Goal: Communication & Community: Share content

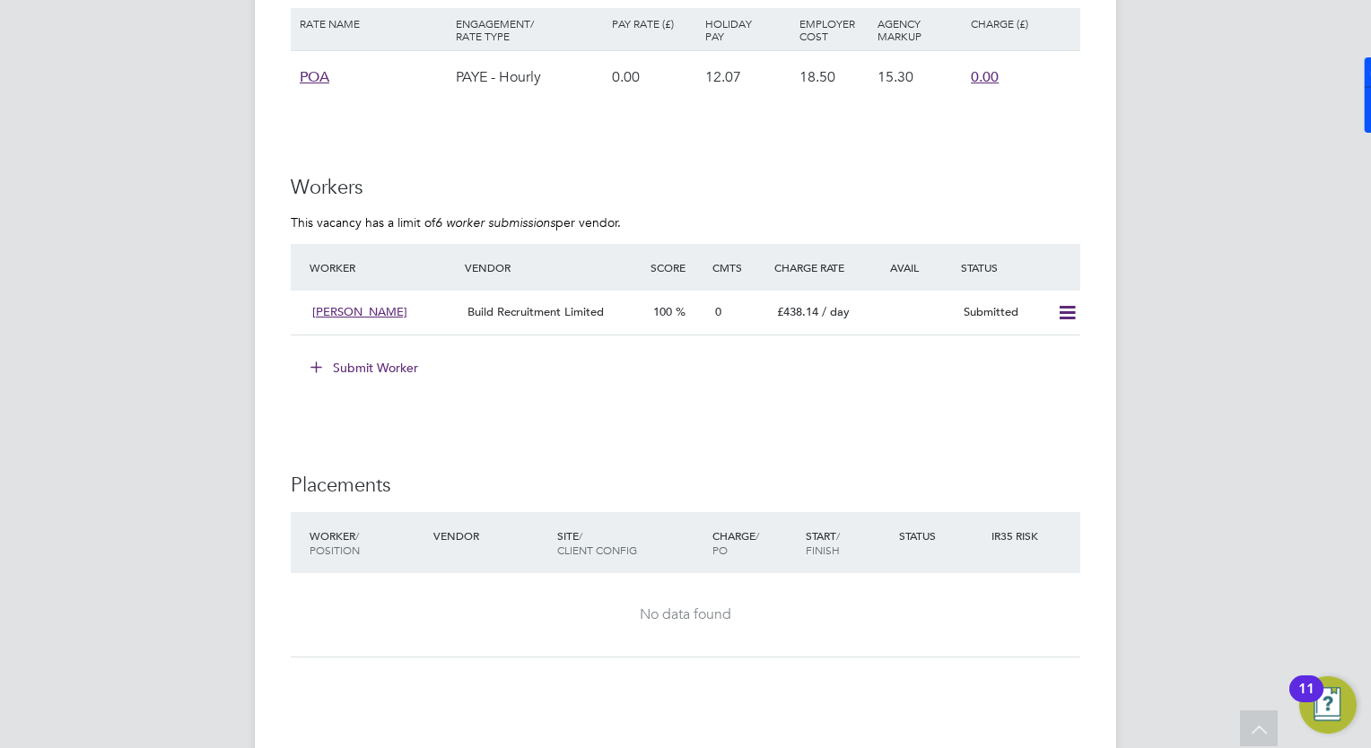
scroll to position [1475, 0]
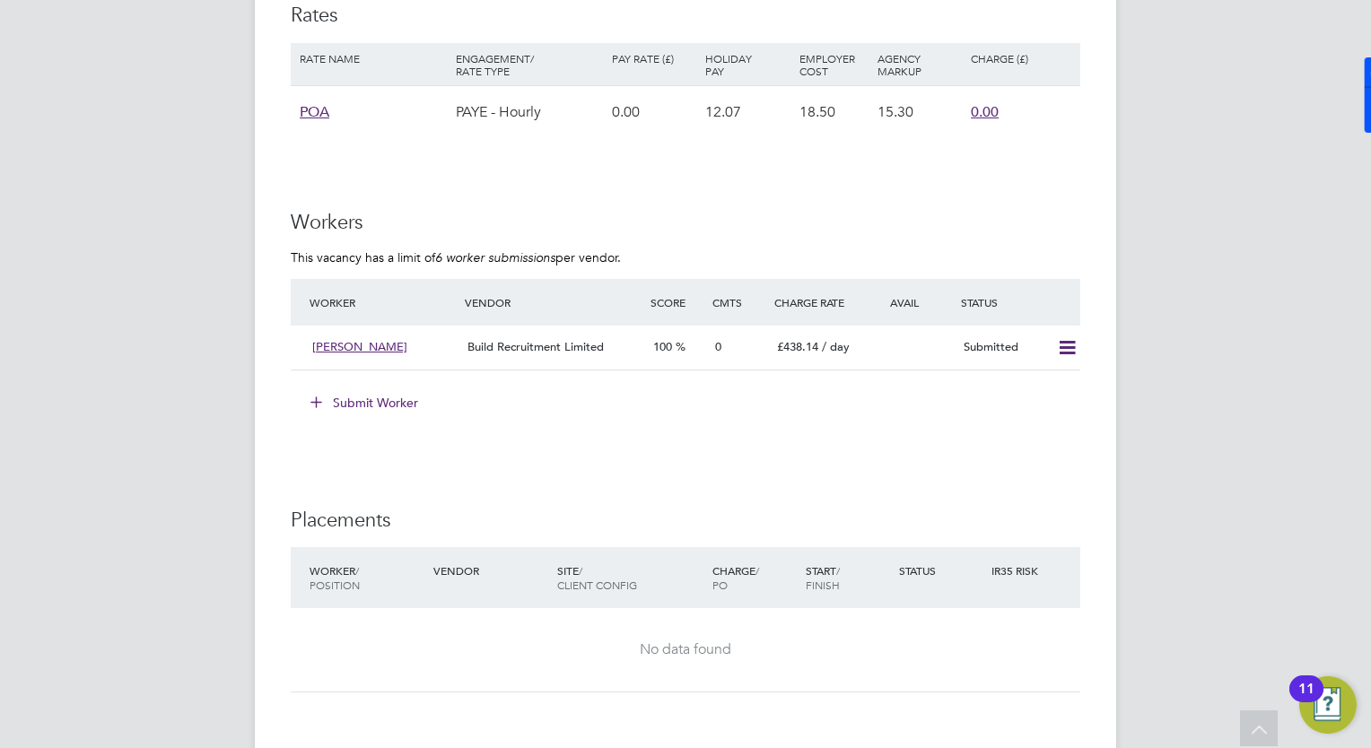
click at [377, 404] on button "Submit Worker" at bounding box center [365, 402] width 135 height 29
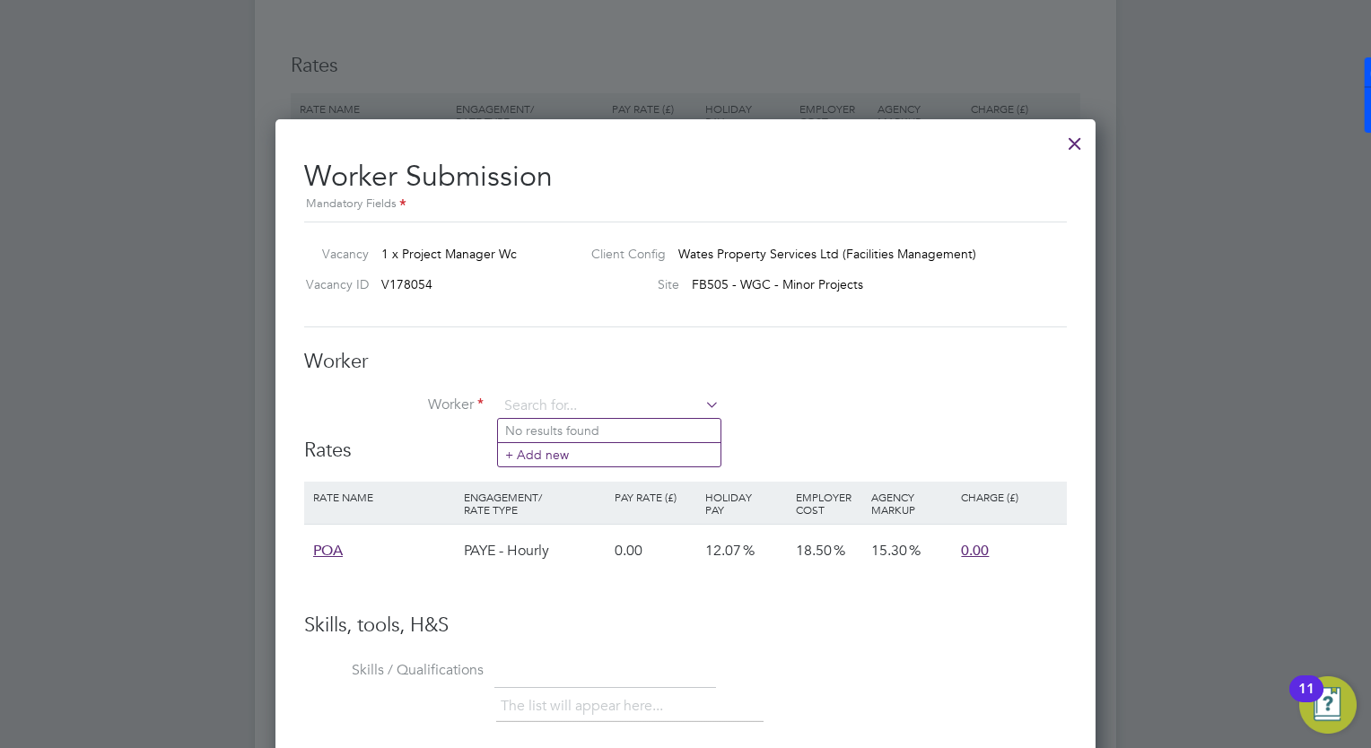
scroll to position [1414, 0]
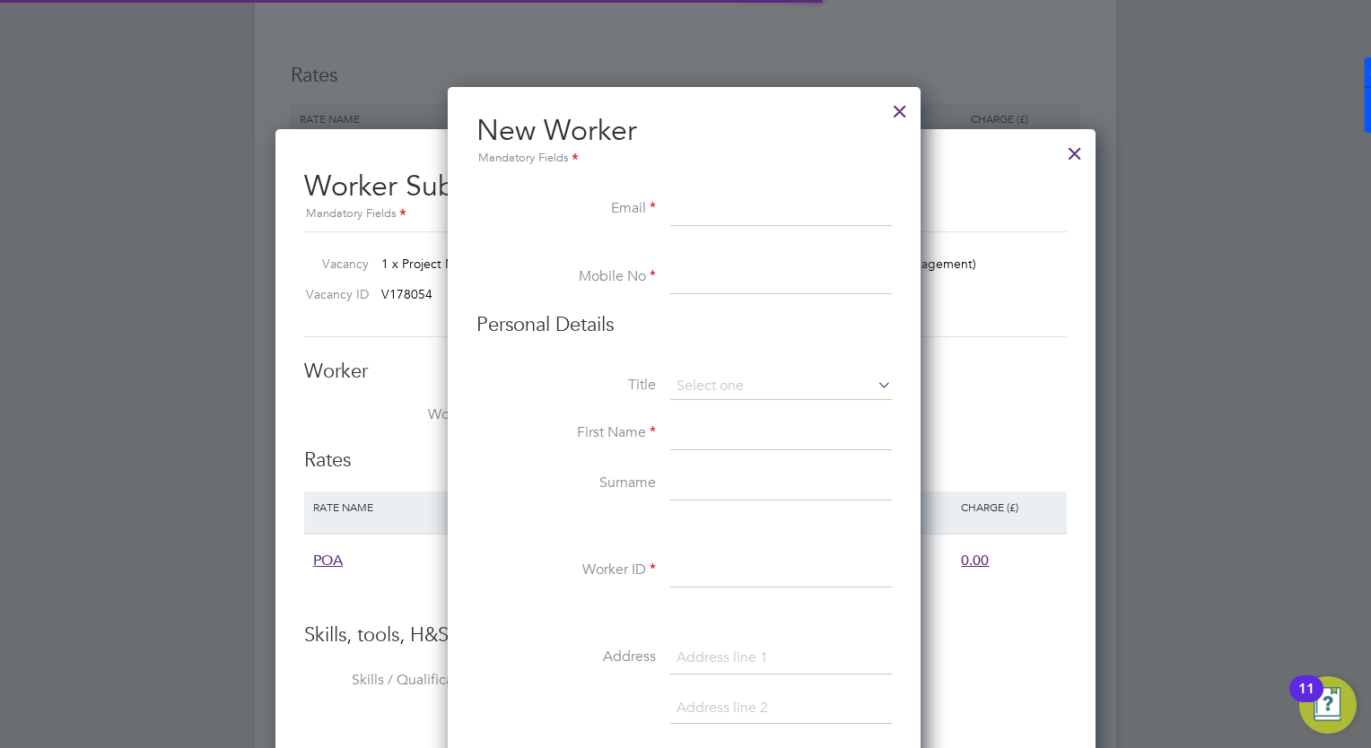
scroll to position [1520, 474]
paste input "steve.mode87@gmail.com"
type input "steve.mode87@gmail.com"
click at [675, 289] on input at bounding box center [781, 278] width 222 height 32
paste input "+44 7727 023677"
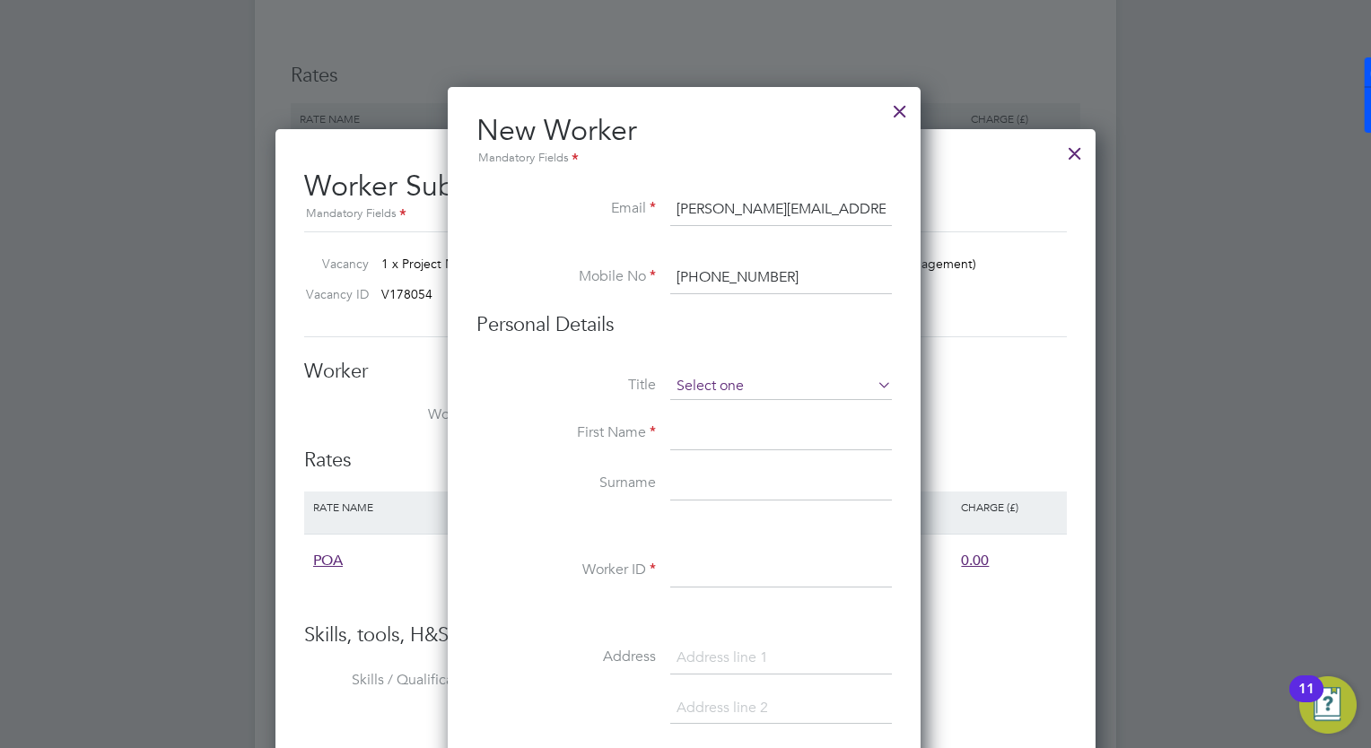
type input "+44 7727 023677"
click at [725, 391] on input at bounding box center [781, 386] width 222 height 27
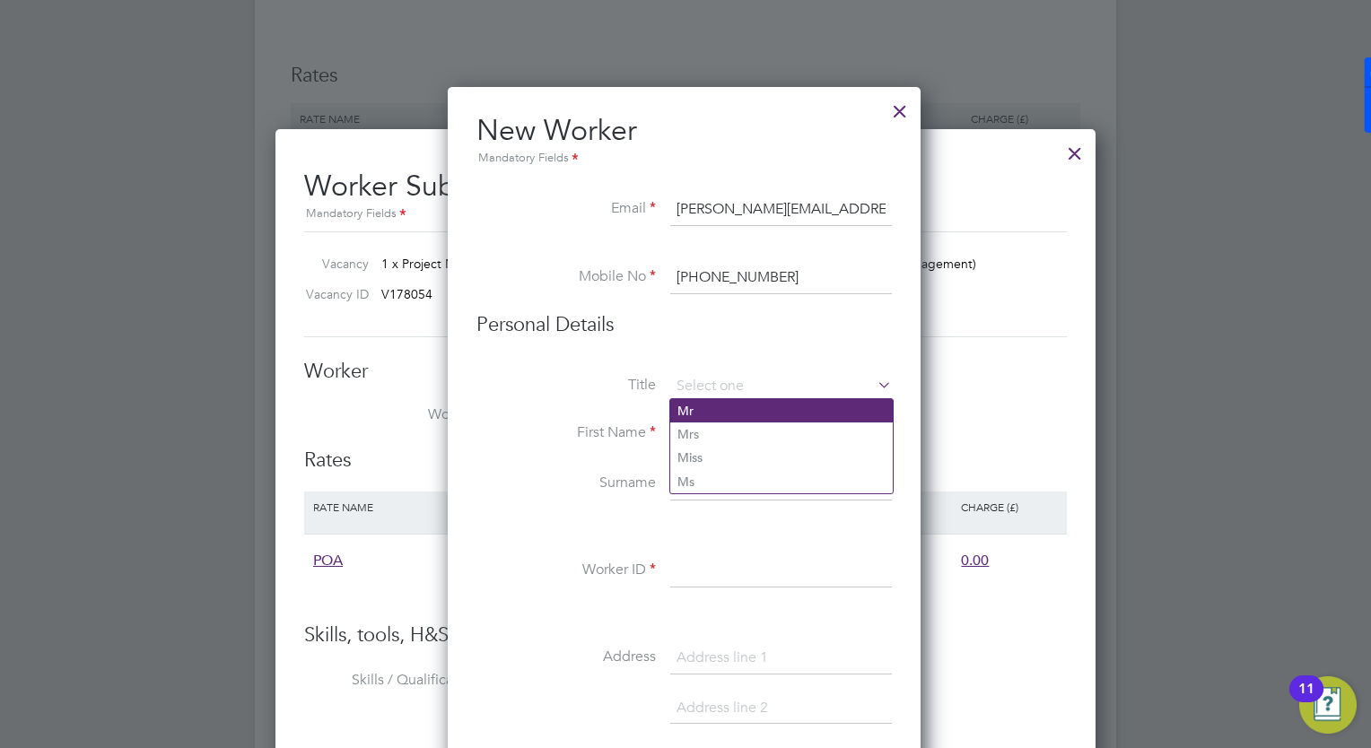
click at [718, 420] on li "Mr" at bounding box center [781, 410] width 222 height 23
type input "Mr"
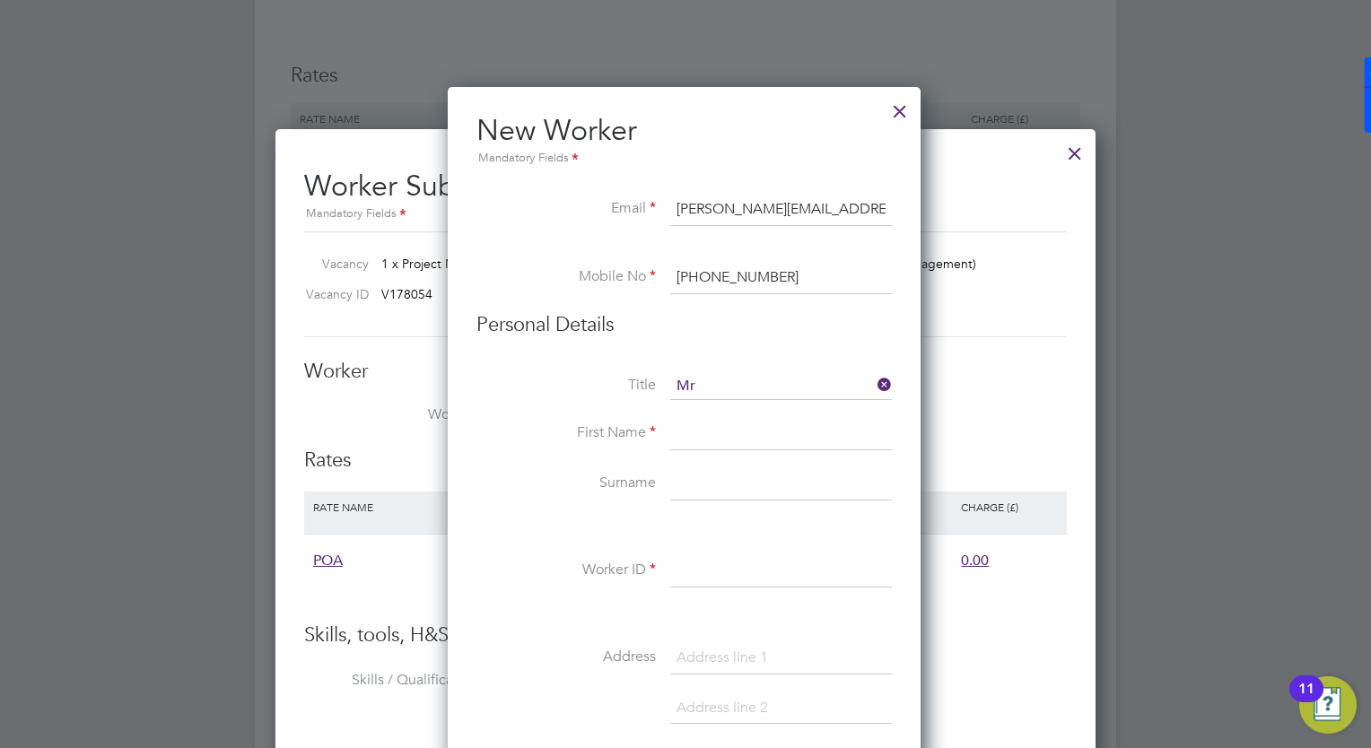
click at [709, 432] on input at bounding box center [781, 434] width 222 height 32
type input "Stephen"
click at [692, 475] on input at bounding box center [781, 484] width 222 height 32
type input "e"
type input "Edmonds"
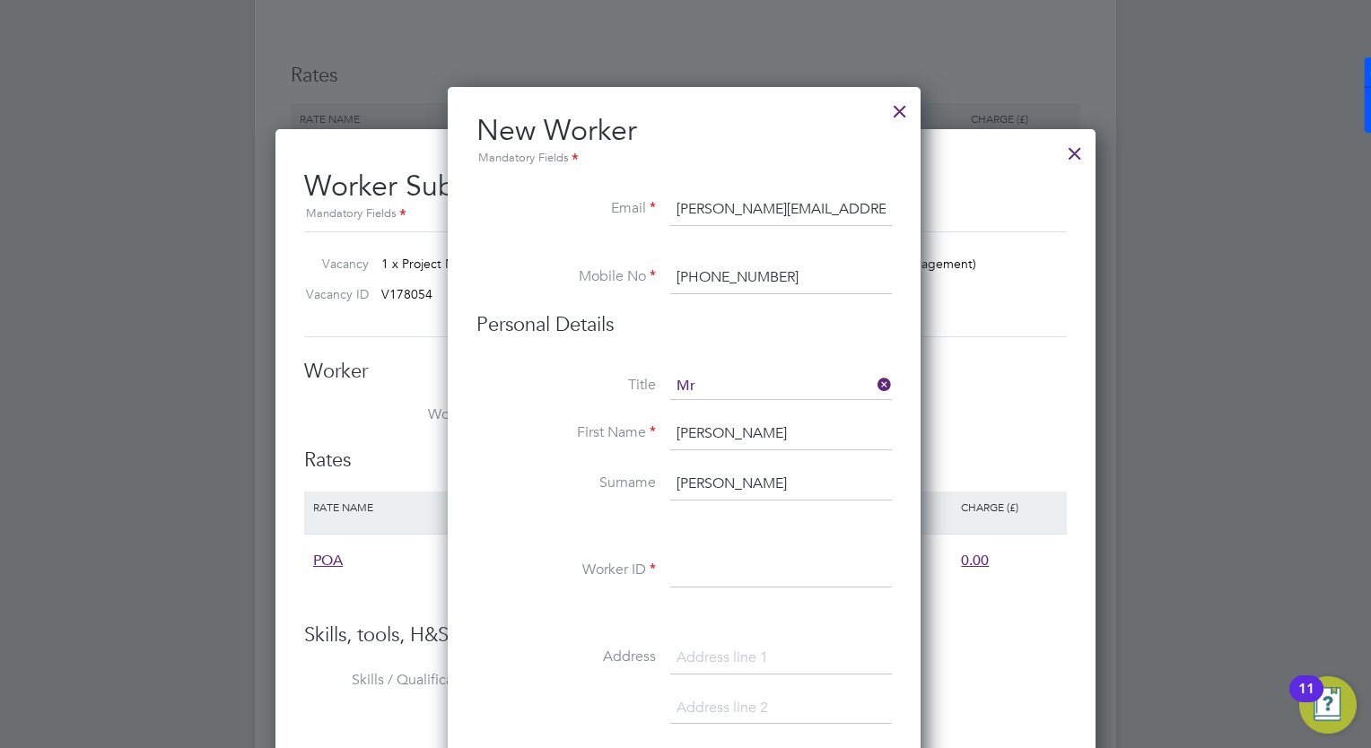
click at [813, 565] on input at bounding box center [781, 571] width 222 height 32
paste input "309062"
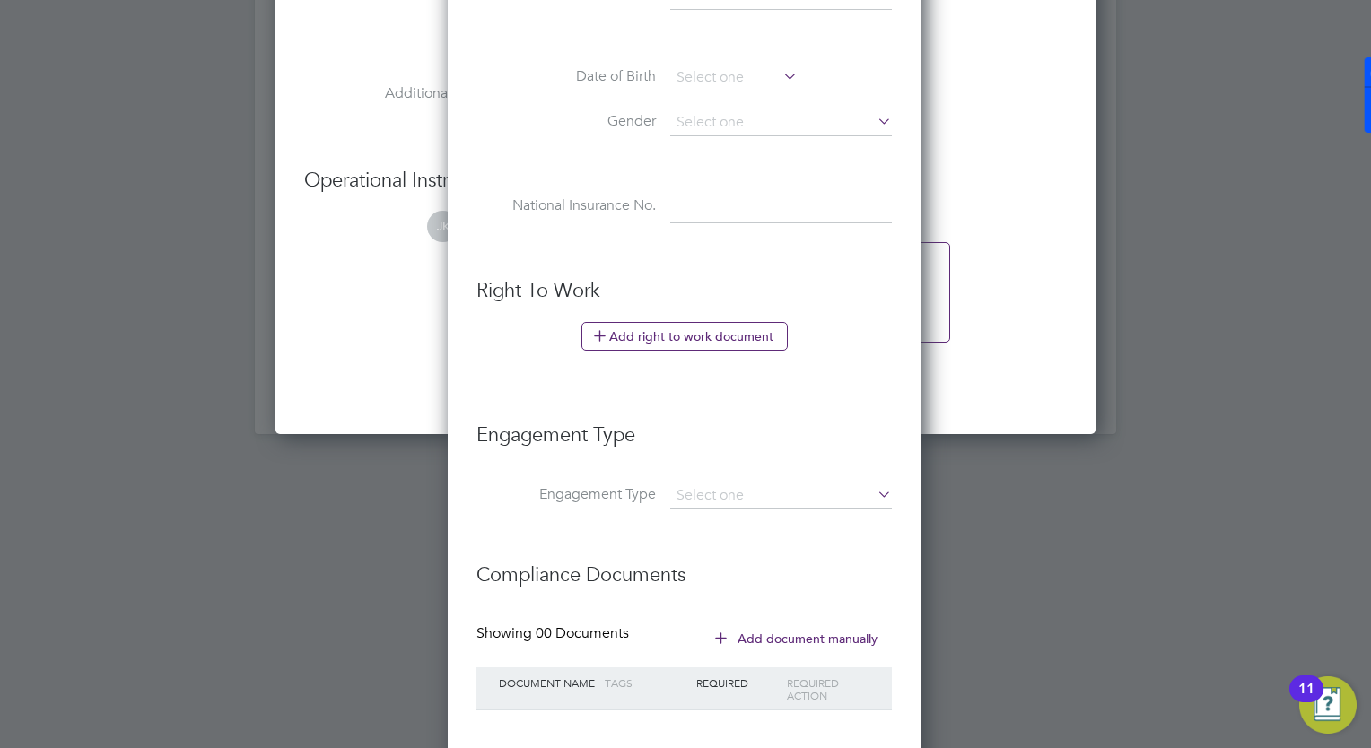
scroll to position [2272, 0]
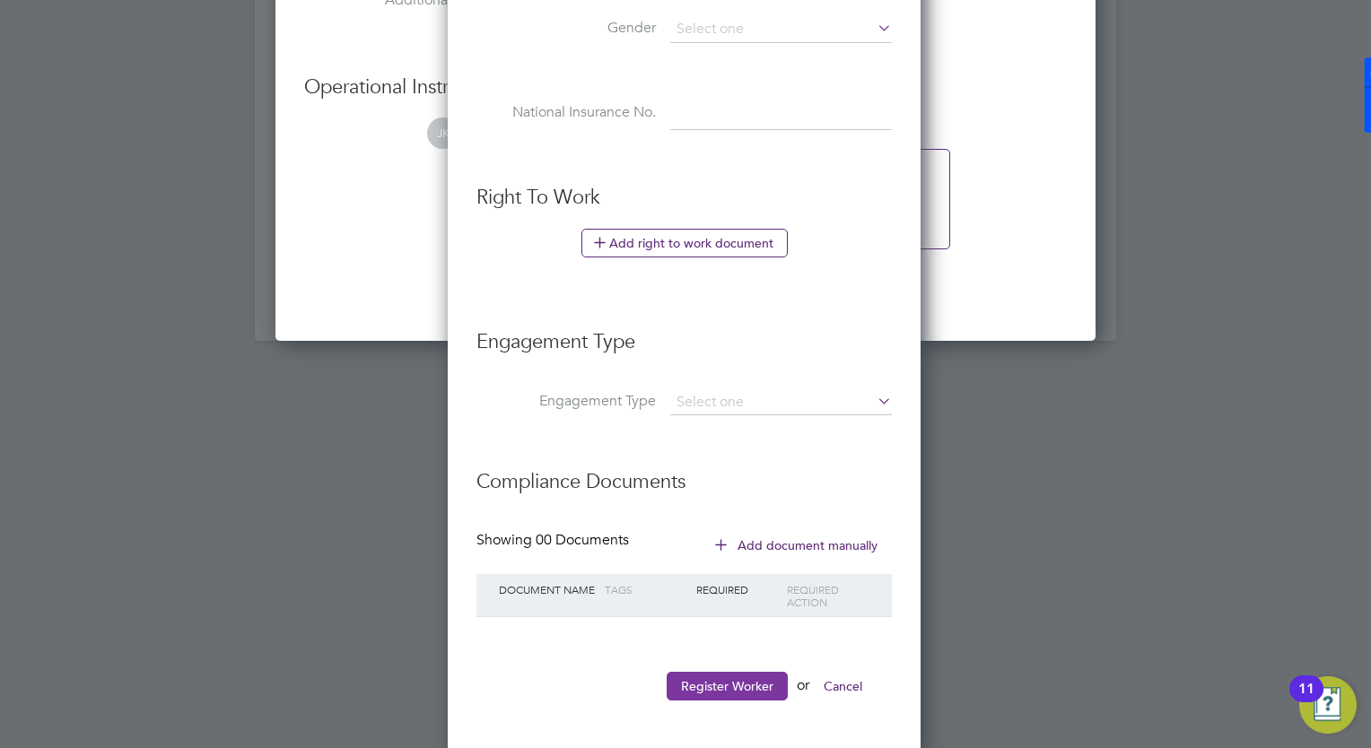
type input "309062"
click at [747, 673] on button "Register Worker" at bounding box center [726, 686] width 121 height 29
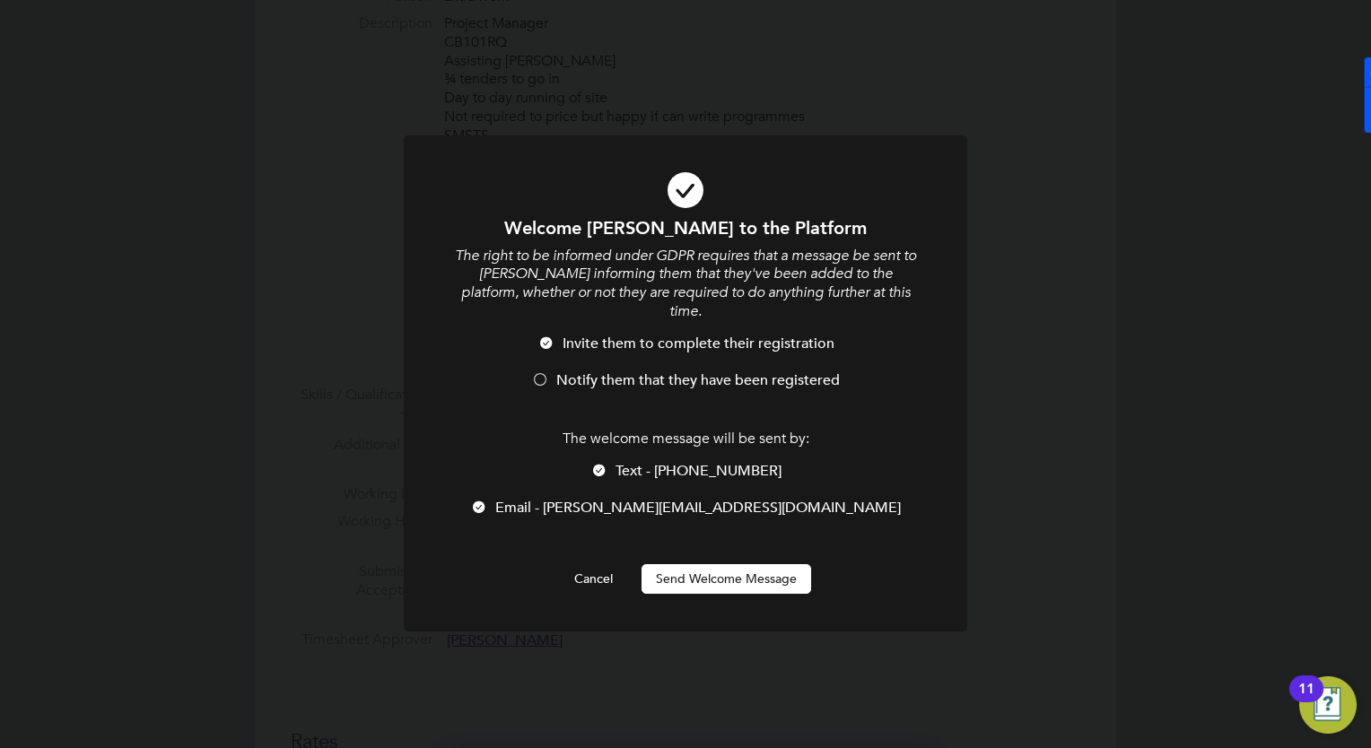
scroll to position [1520, 474]
click at [760, 564] on button "Send Welcome Message" at bounding box center [726, 578] width 170 height 29
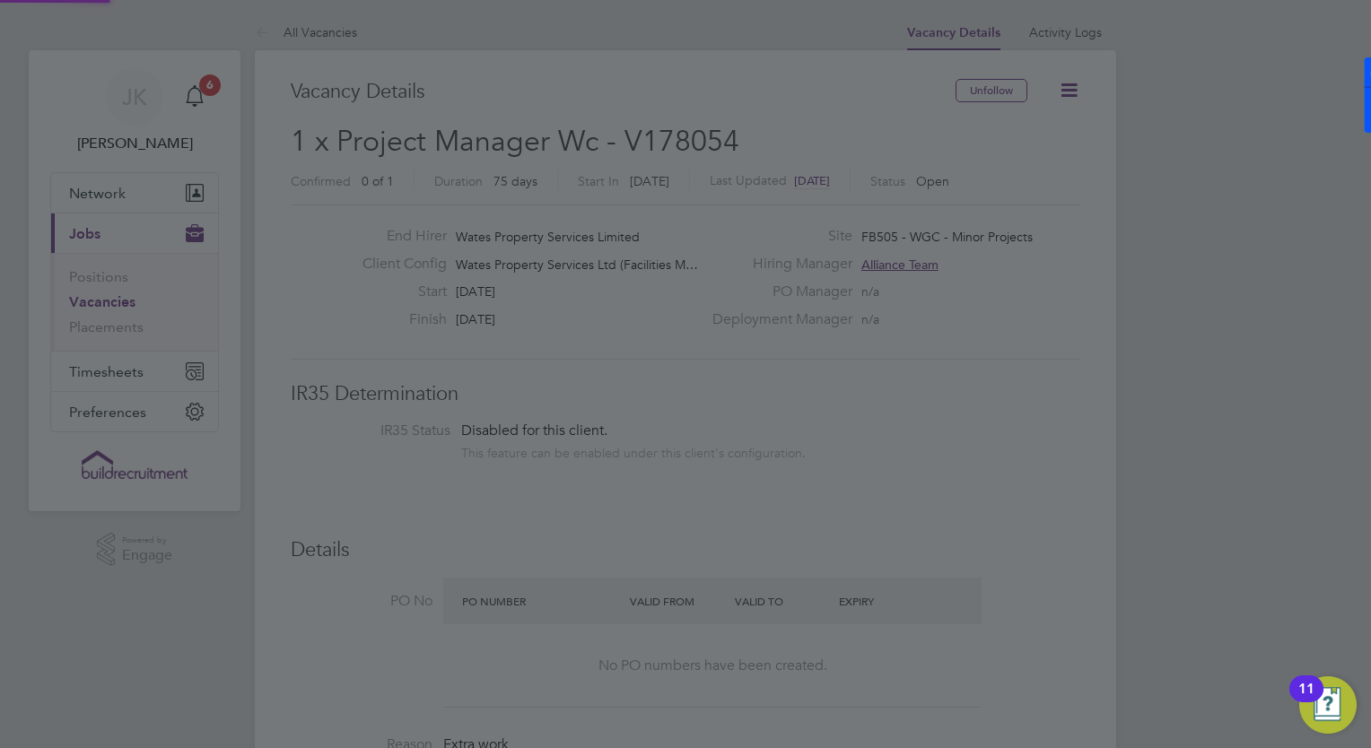
scroll to position [748, 0]
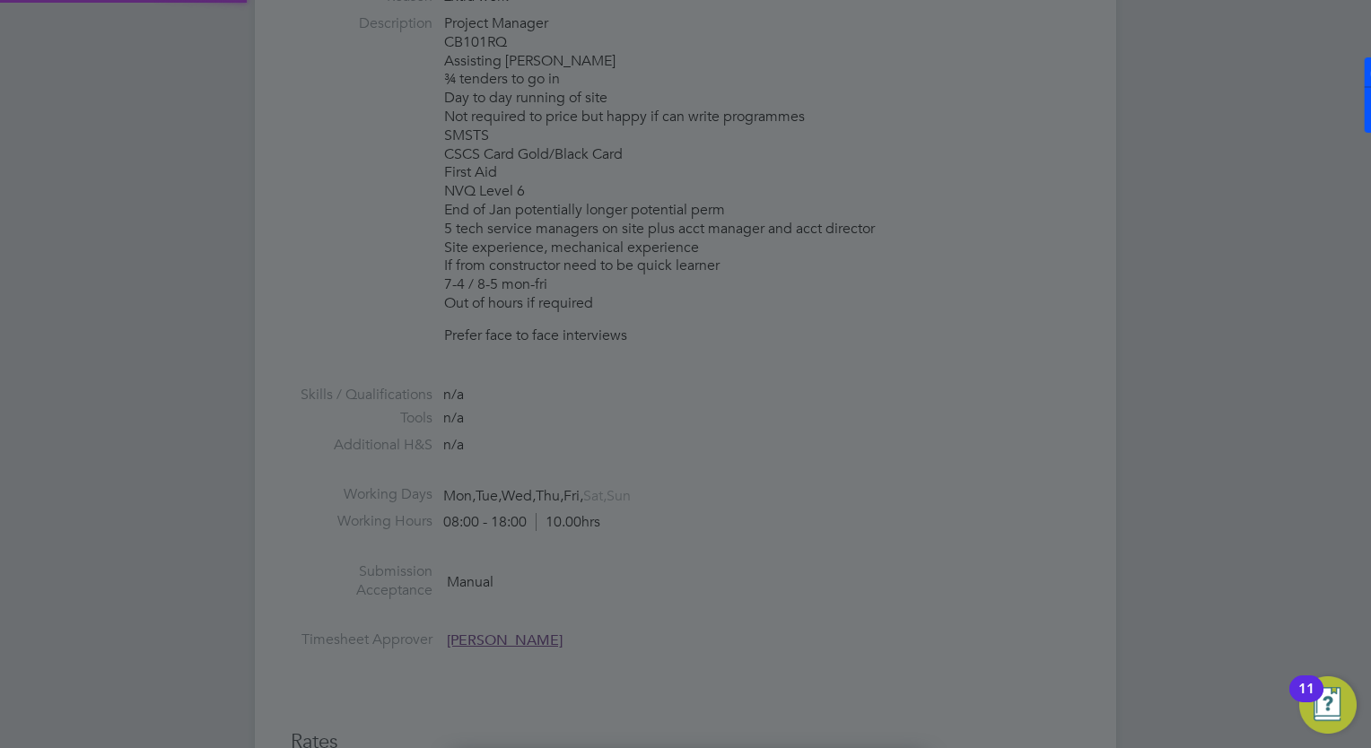
type input "Stephen Edmonds (309062)"
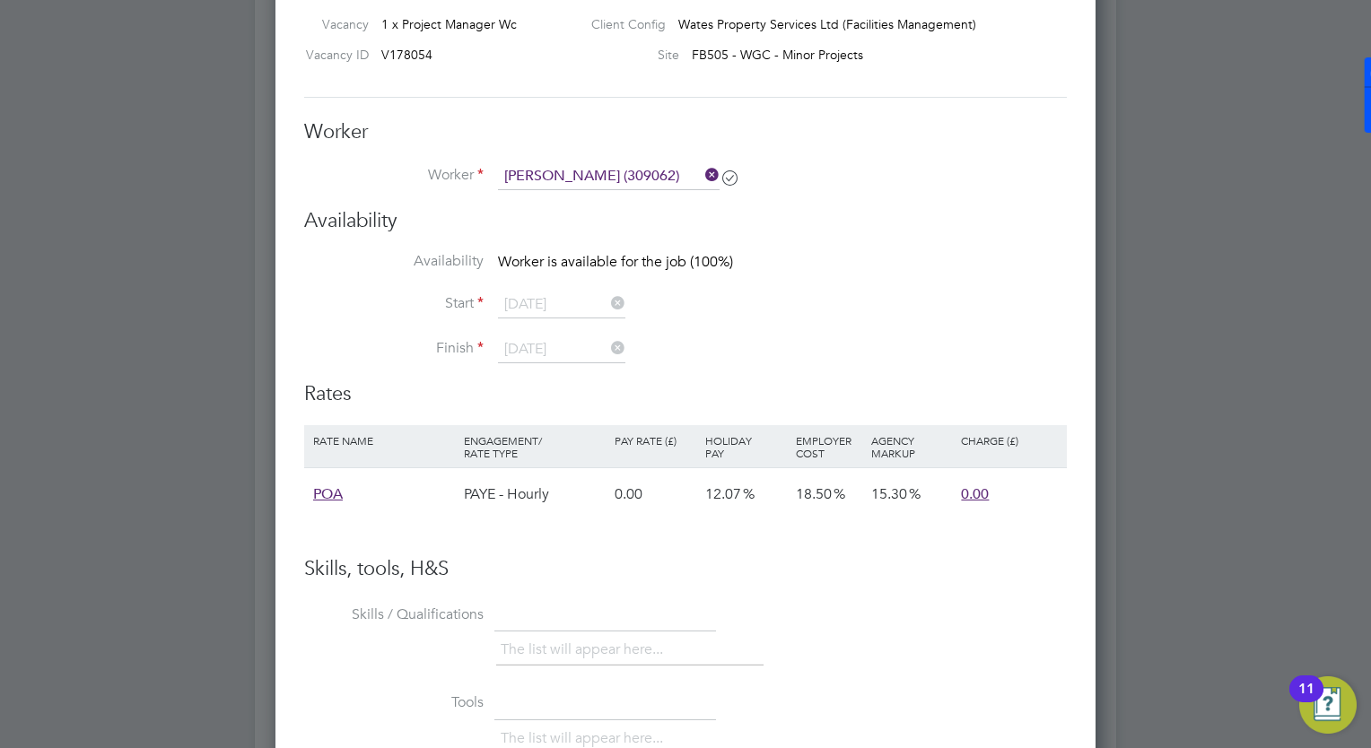
scroll to position [1672, 0]
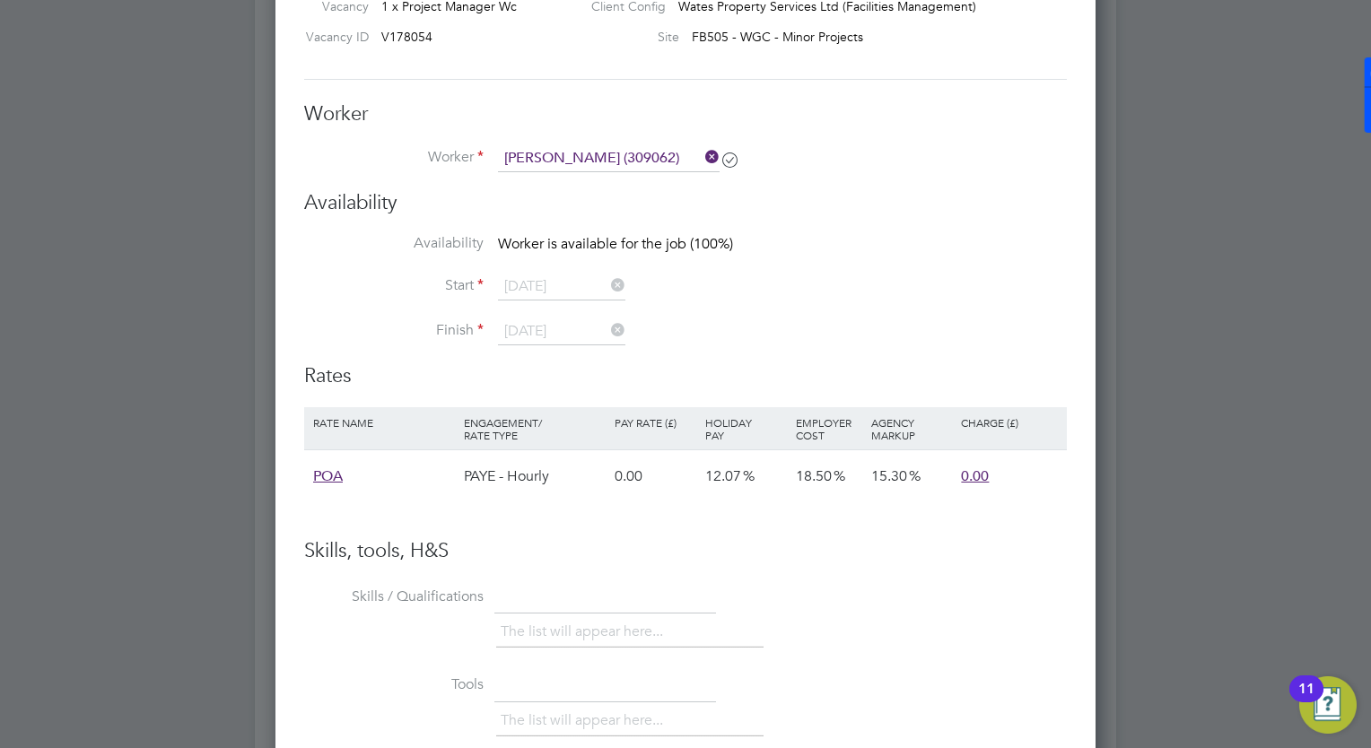
click at [683, 318] on li "Finish 31 Oct 2025" at bounding box center [685, 340] width 762 height 45
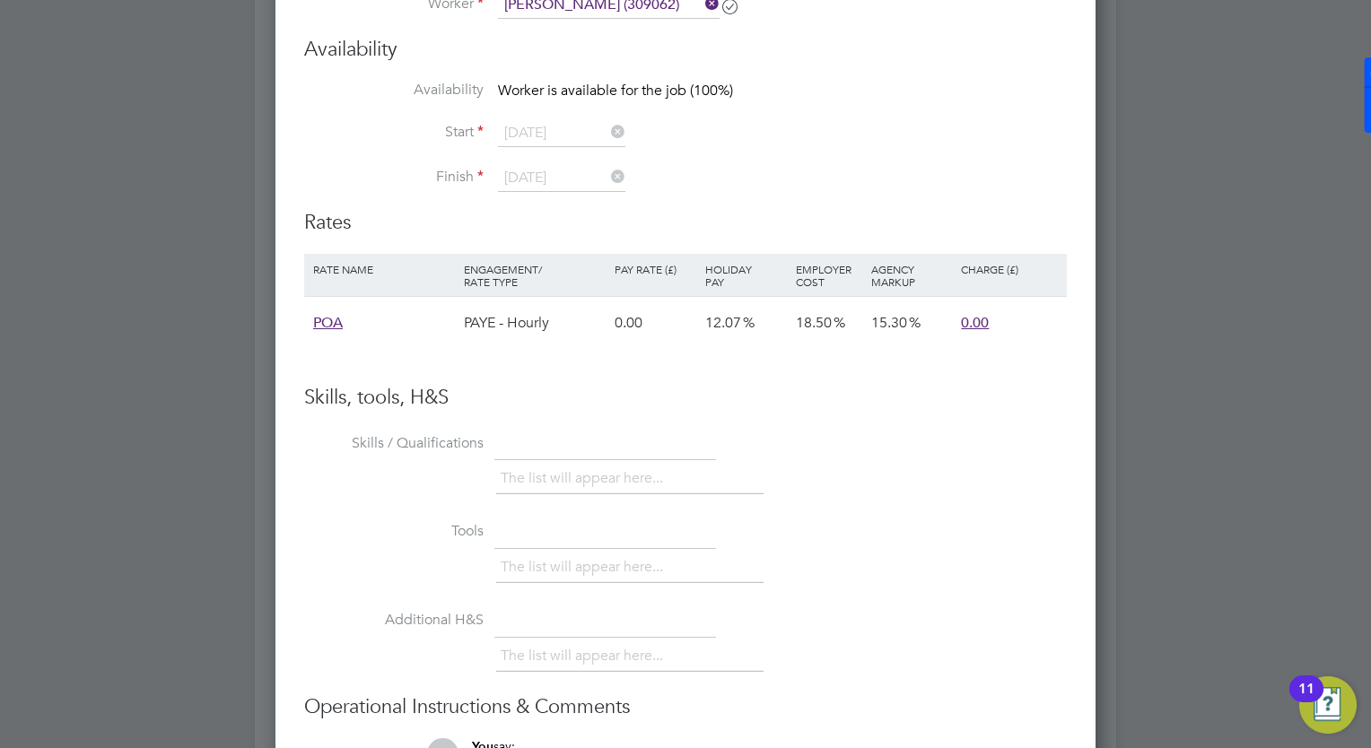
scroll to position [2033, 0]
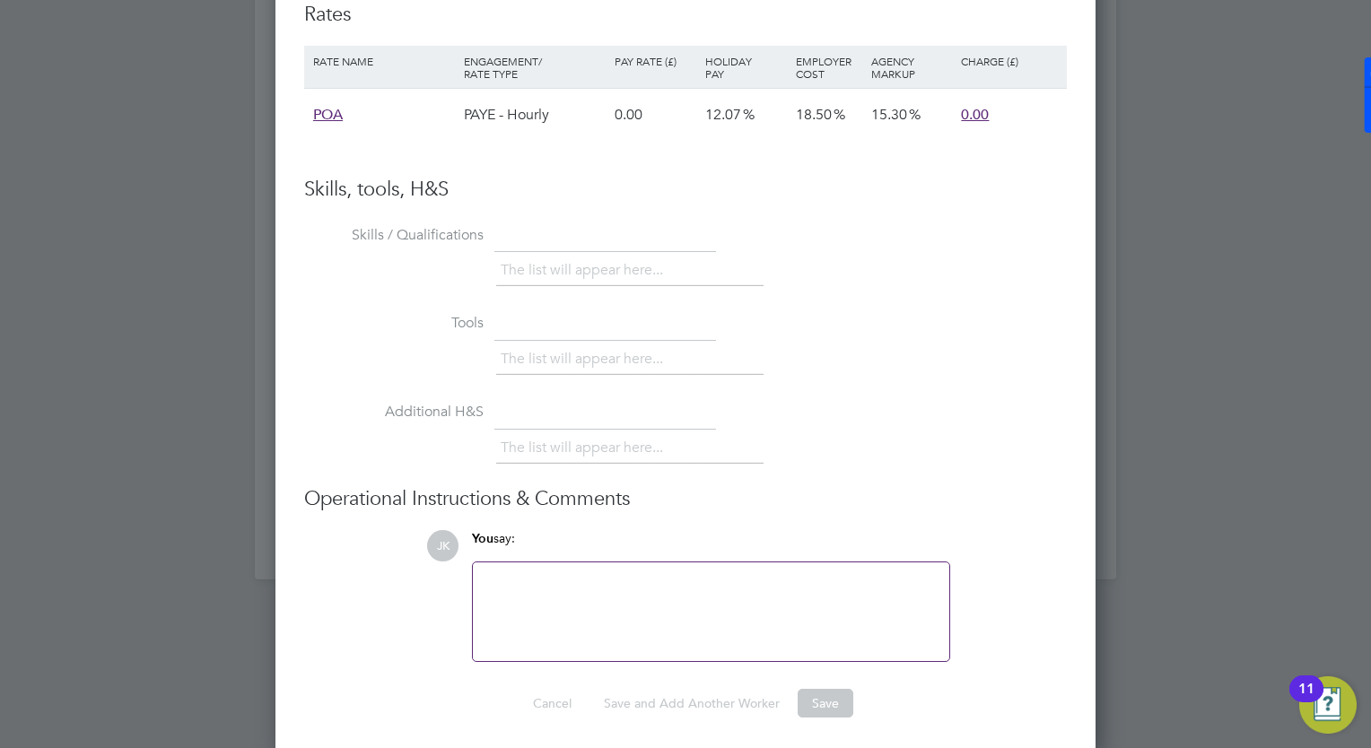
click at [653, 269] on li "The list will appear here..." at bounding box center [585, 270] width 170 height 24
click at [618, 255] on ul "The list will appear here..." at bounding box center [629, 271] width 267 height 32
drag, startPoint x: 570, startPoint y: 256, endPoint x: 712, endPoint y: 196, distance: 154.4
click at [712, 196] on div "Skills, tools, H&S Skills / Qualifications The list will appear here... Tools T…" at bounding box center [685, 419] width 762 height 485
click at [712, 196] on h3 "Skills, tools, H&S" at bounding box center [685, 190] width 762 height 26
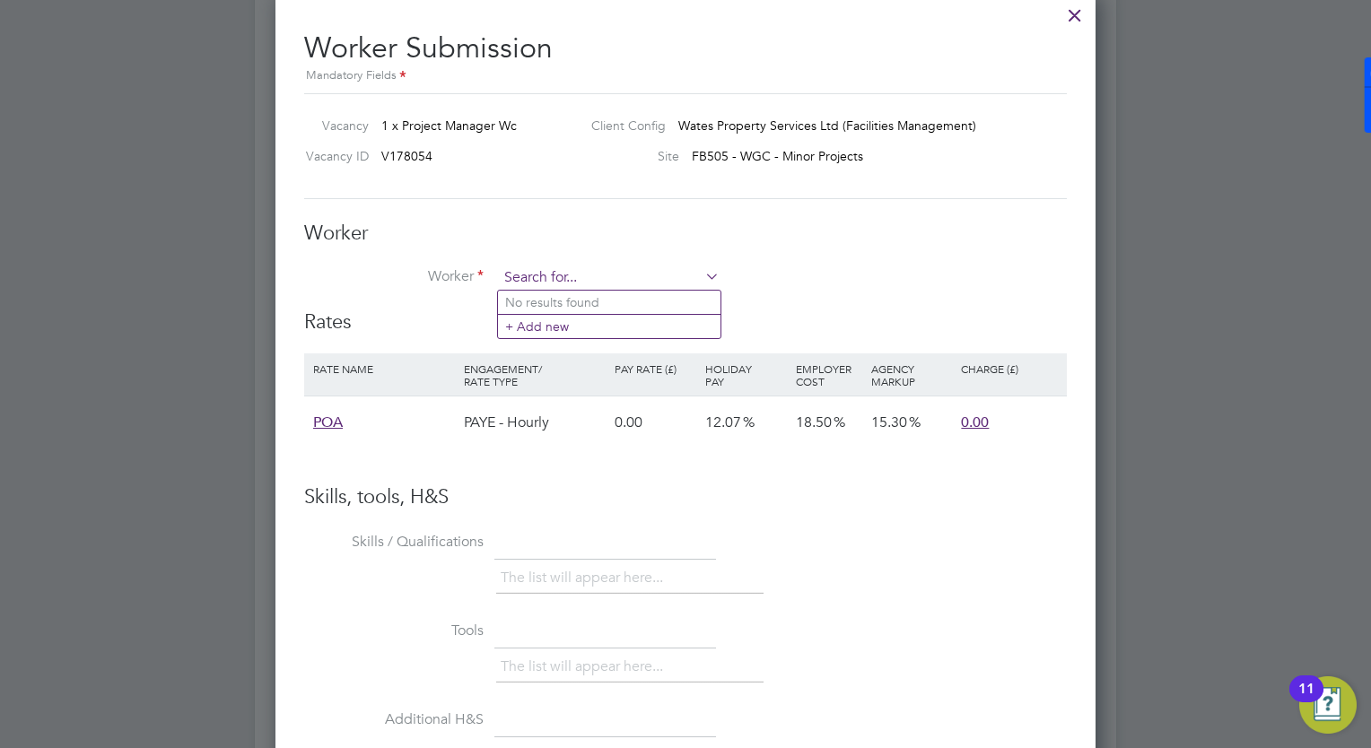
scroll to position [9, 8]
click at [619, 272] on input at bounding box center [609, 278] width 222 height 27
click at [604, 295] on li "Stephen Ed monds (309062)" at bounding box center [645, 303] width 295 height 24
type input "Stephen Edmonds (309062)"
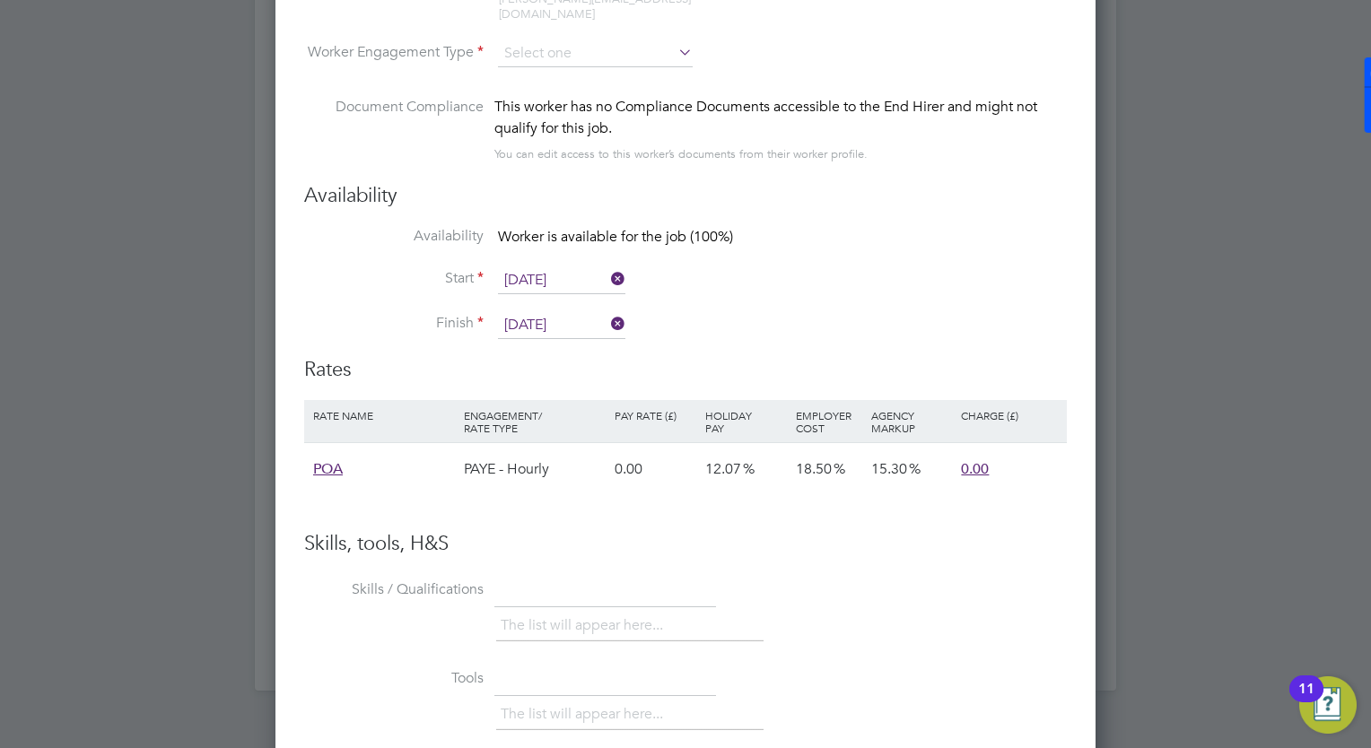
scroll to position [1970, 0]
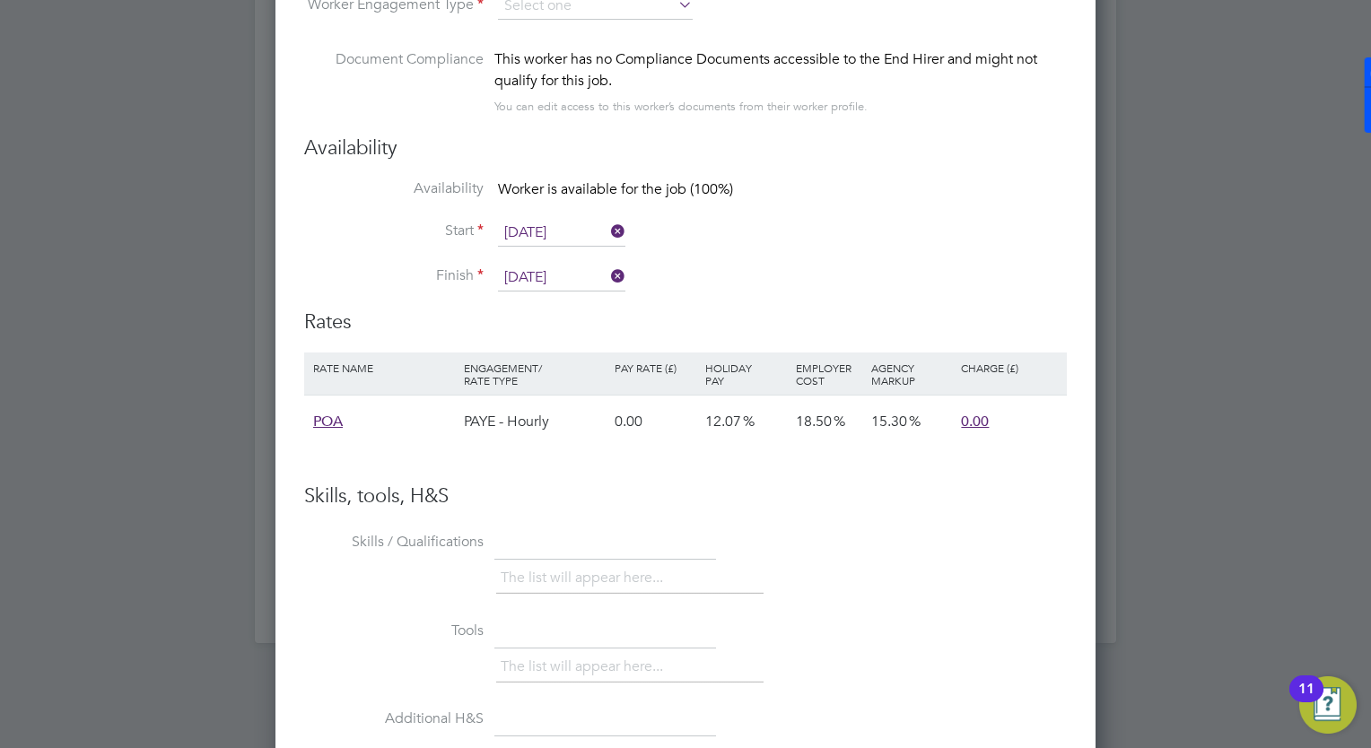
click at [340, 413] on span "POA" at bounding box center [328, 422] width 30 height 18
click at [975, 413] on span "0.00" at bounding box center [975, 422] width 28 height 18
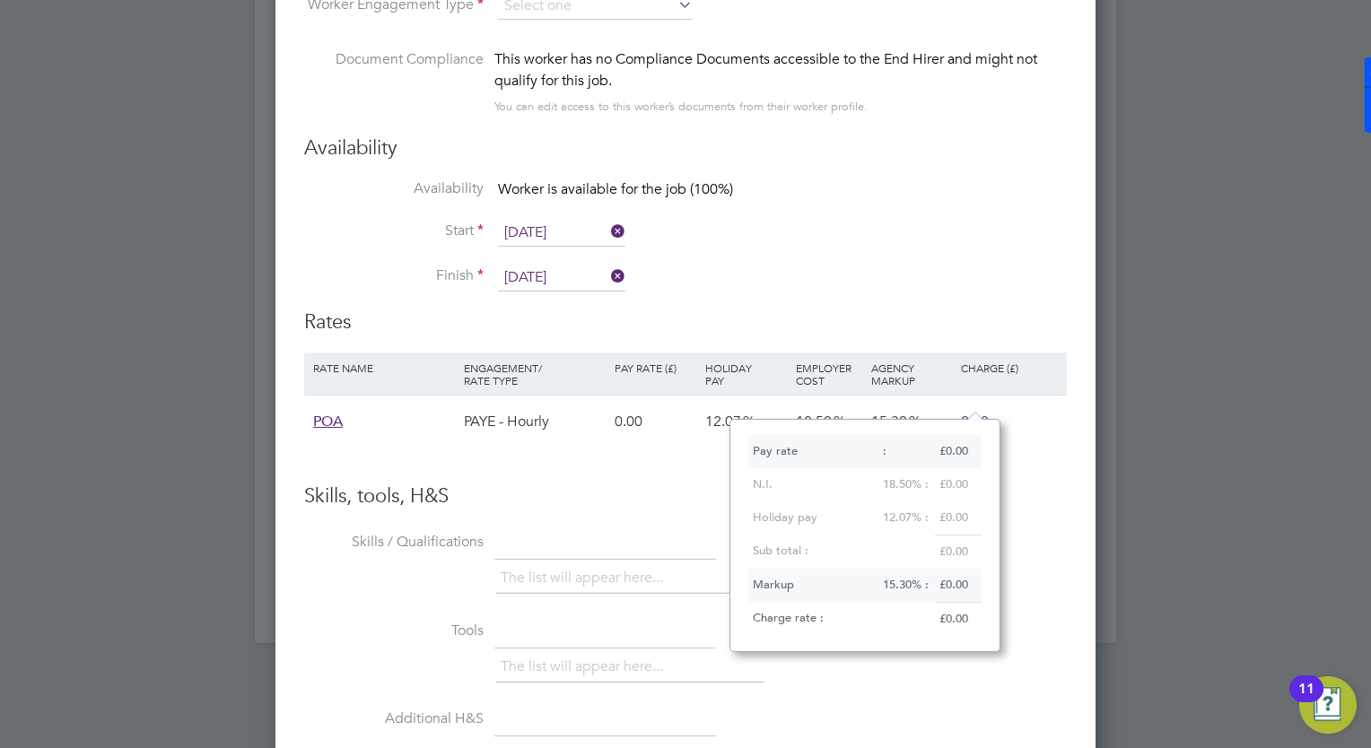
click at [486, 435] on li "Rate Name Engagement/ Rate Type Pay Rate (£) Holiday Pay Employer Cost Agency M…" at bounding box center [685, 408] width 762 height 113
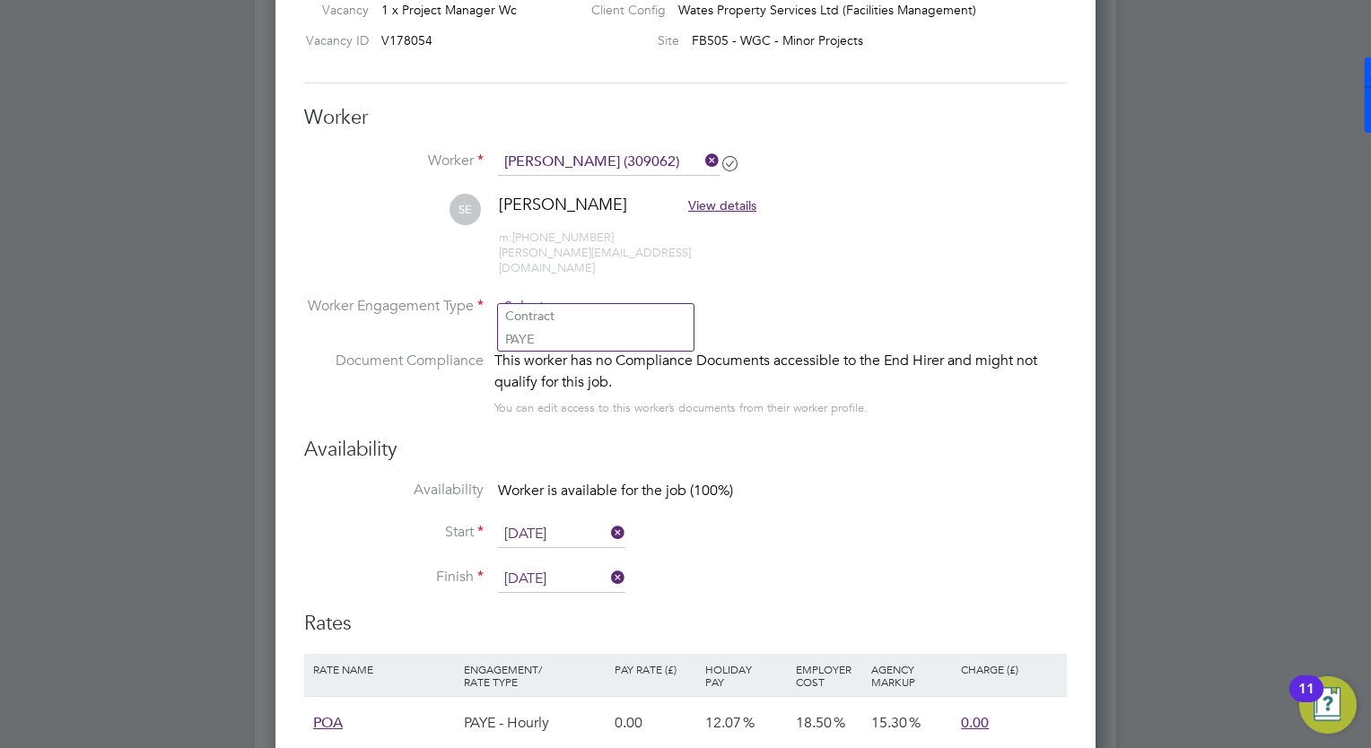
click at [576, 296] on input at bounding box center [595, 307] width 195 height 27
click at [583, 311] on li "Contract" at bounding box center [596, 315] width 196 height 23
type input "Contract"
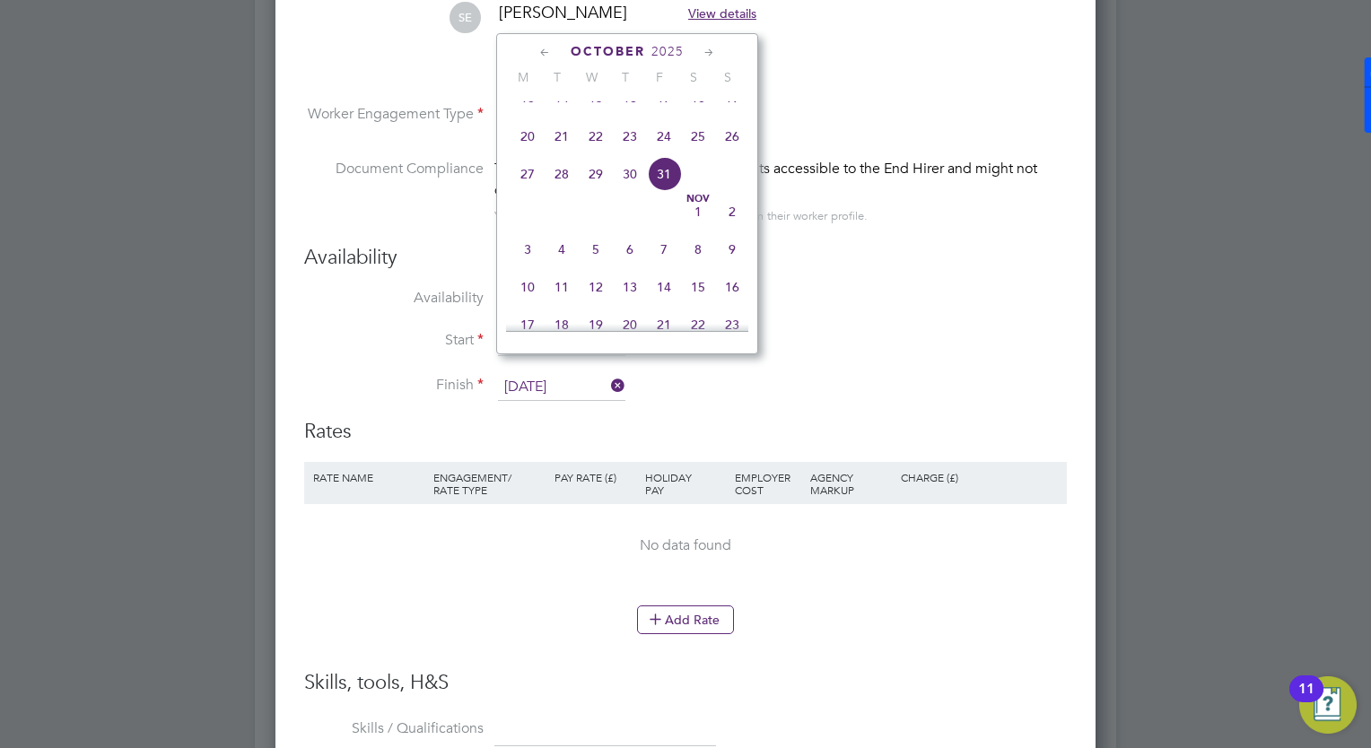
click at [551, 374] on input "[DATE]" at bounding box center [561, 387] width 127 height 27
click at [703, 55] on icon at bounding box center [709, 53] width 17 height 20
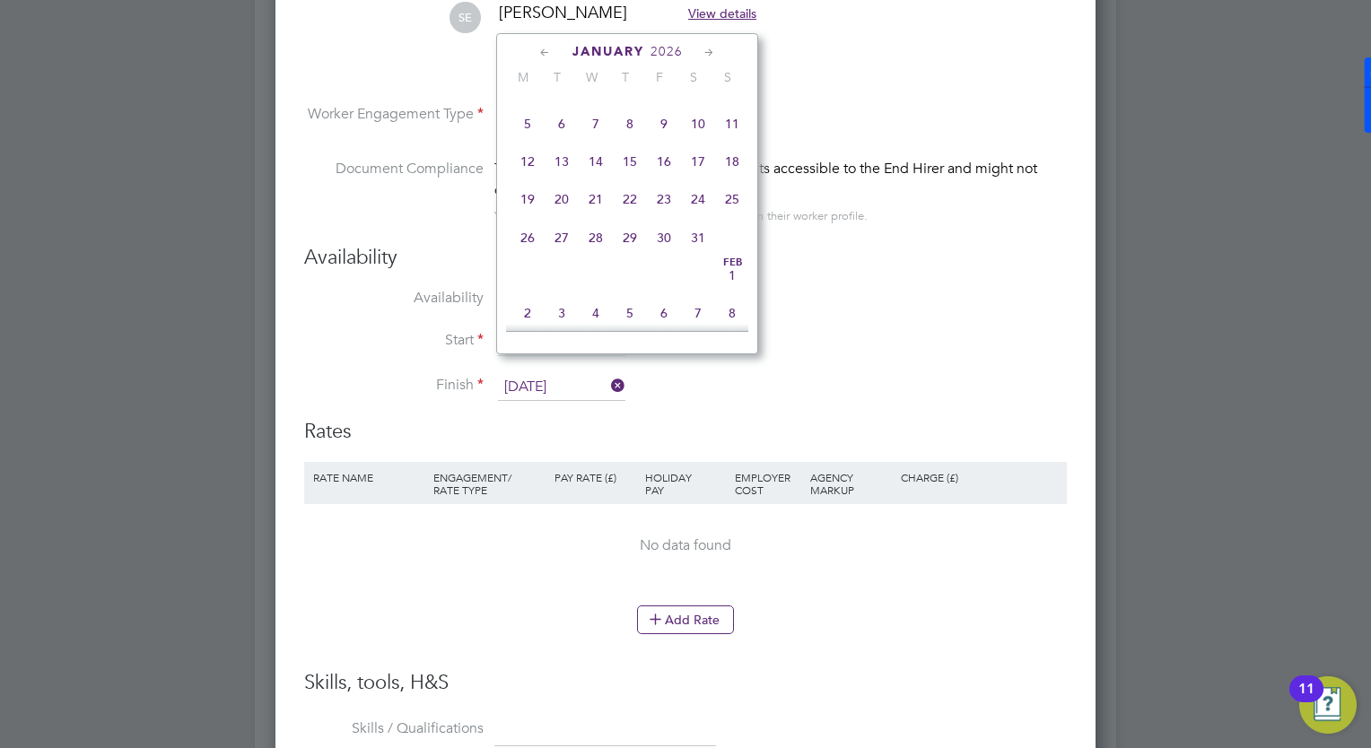
click at [703, 55] on icon at bounding box center [709, 53] width 17 height 20
click at [655, 243] on span "27" at bounding box center [664, 226] width 34 height 34
type input "27 Mar 2026"
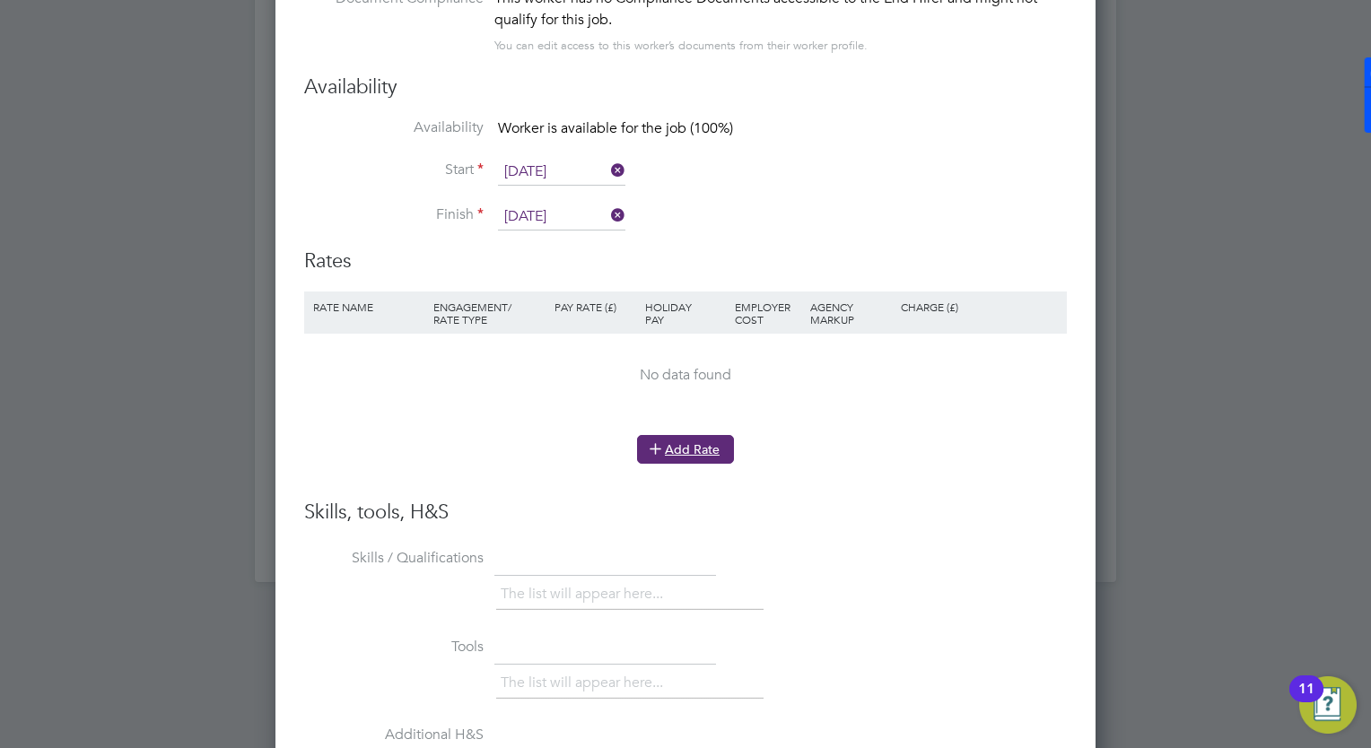
click at [701, 435] on button "Add Rate" at bounding box center [685, 449] width 97 height 29
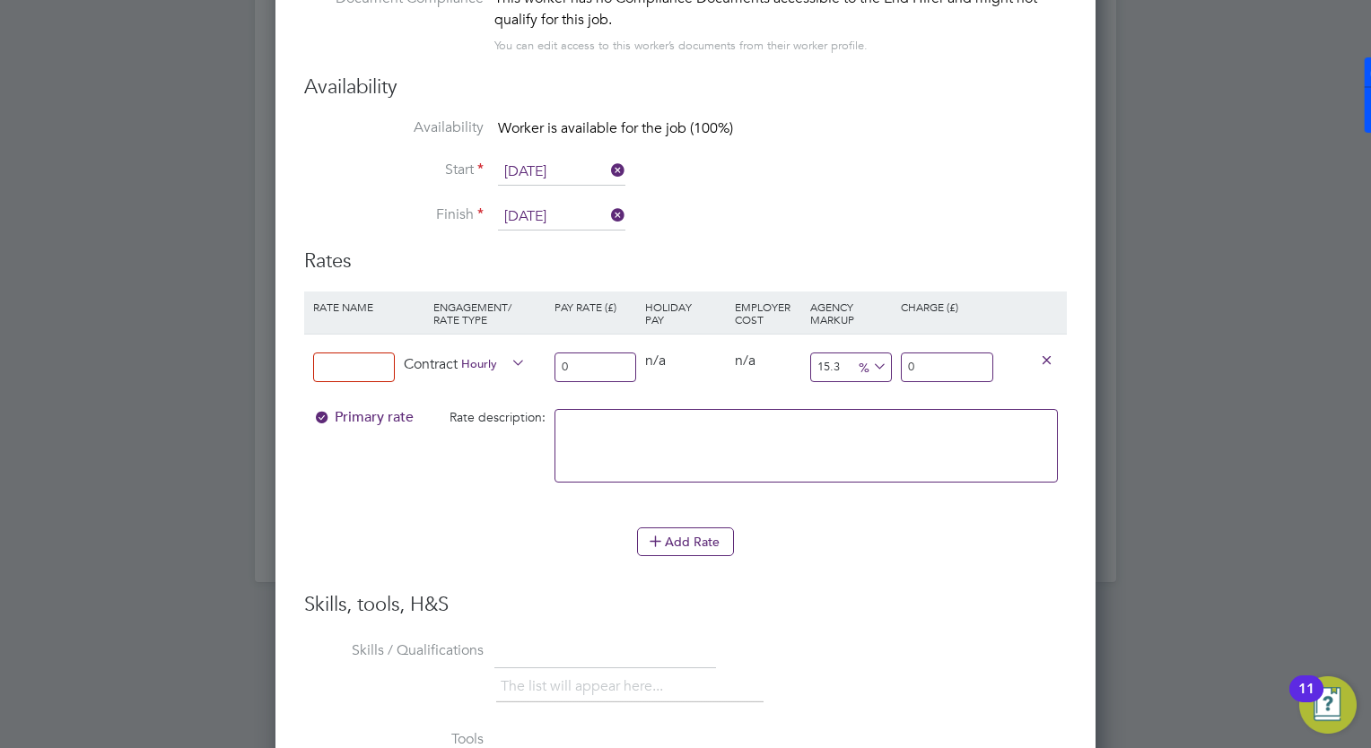
click at [351, 353] on input at bounding box center [354, 367] width 82 height 30
type input "Tier 1"
click at [599, 352] on input "0" at bounding box center [595, 367] width 82 height 30
type input "3"
type input "3.459"
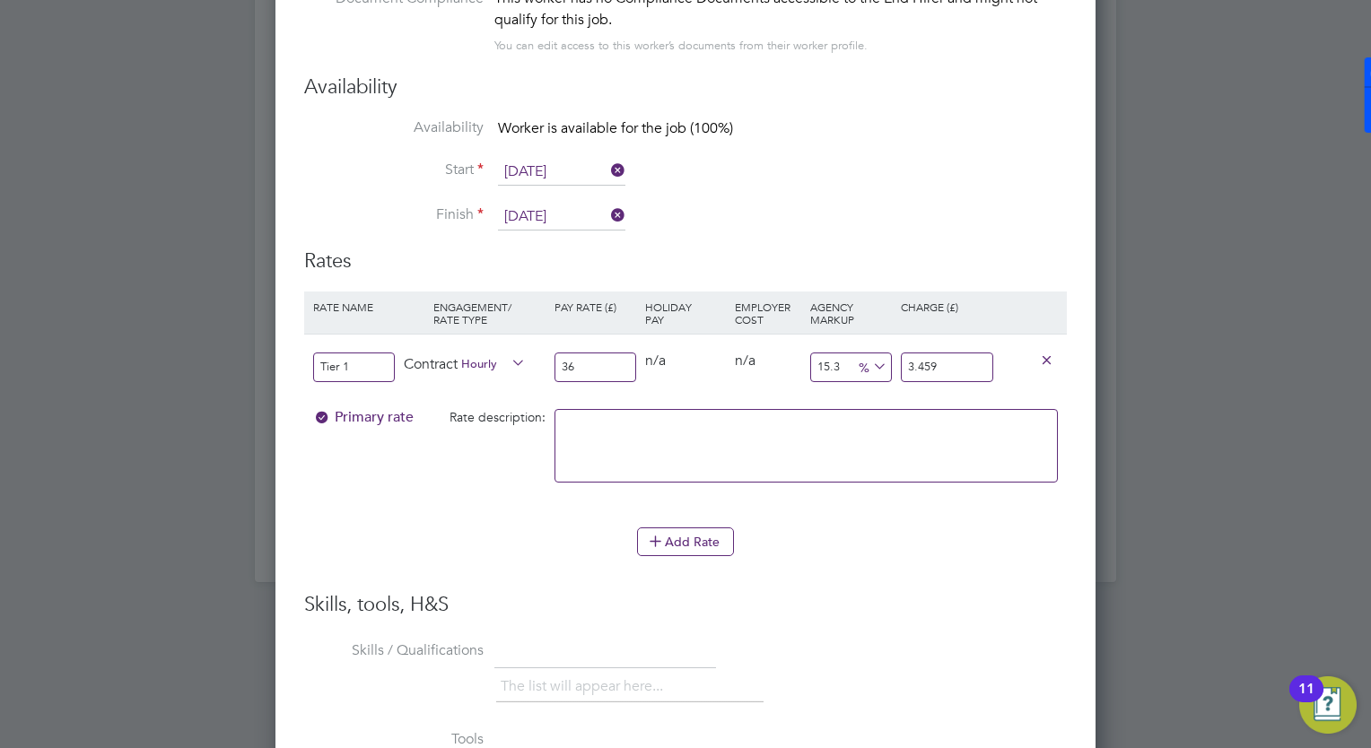
type input "365"
type input "420.845"
type input "3650"
type input "4208.45"
type input "365"
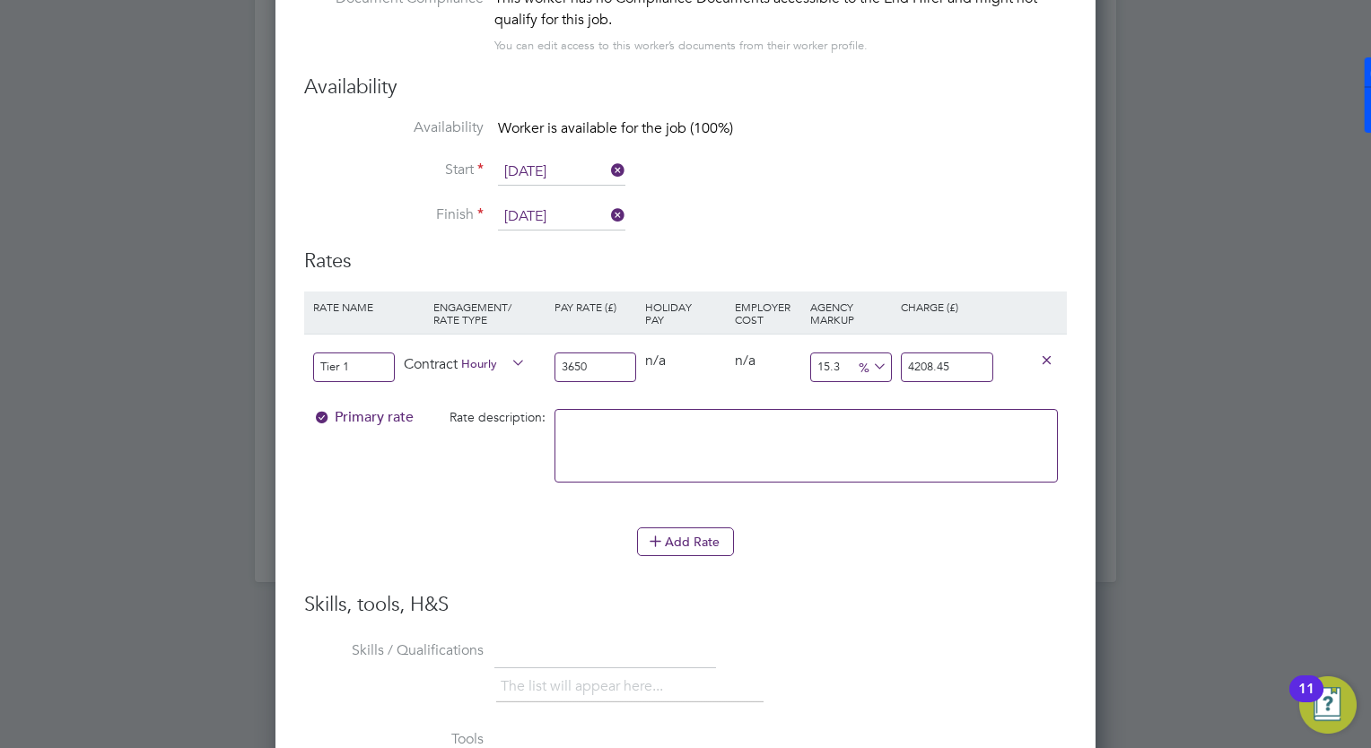
type input "420.845"
type input "36"
type input "41.508"
type input "360"
type input "415.08"
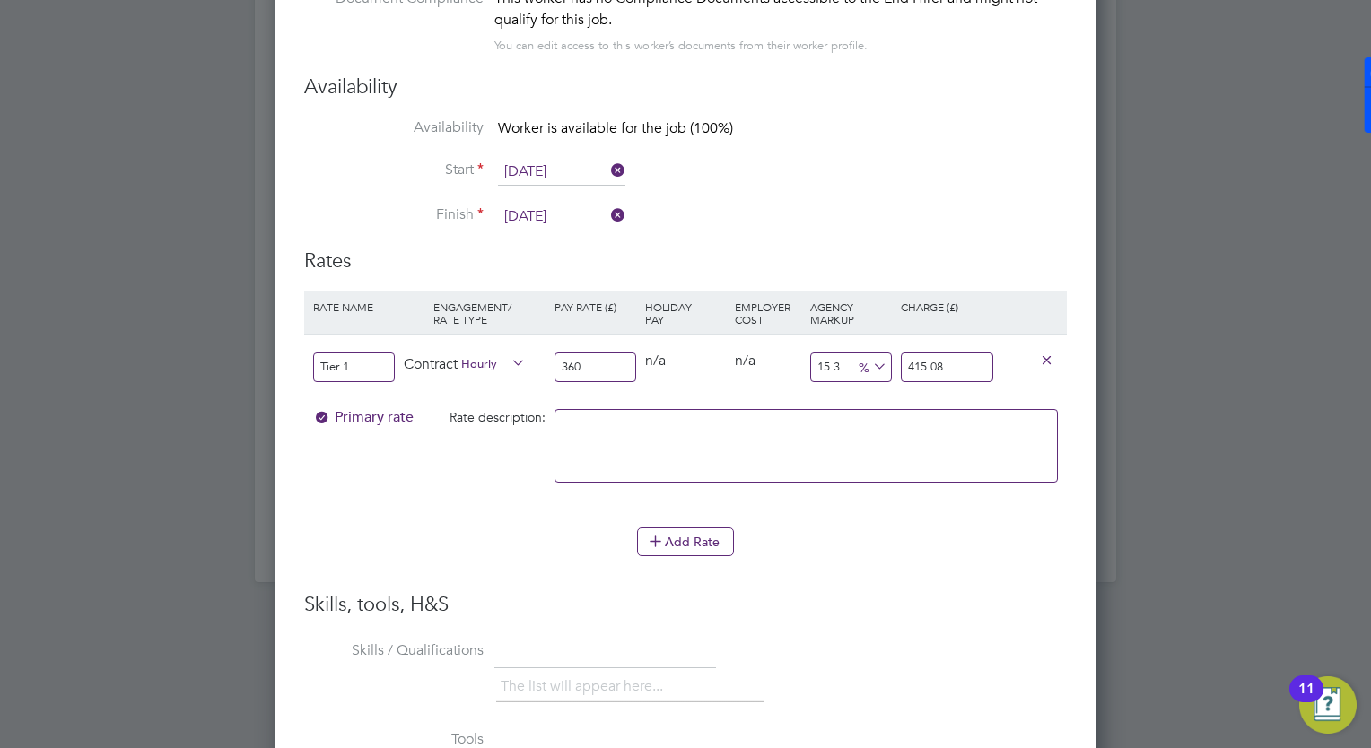
type input "360"
click at [841, 411] on textarea at bounding box center [805, 446] width 503 height 74
click at [639, 439] on textarea at bounding box center [805, 446] width 503 height 74
click at [488, 527] on div "Add Rate" at bounding box center [685, 541] width 762 height 29
click at [664, 424] on textarea at bounding box center [805, 446] width 503 height 74
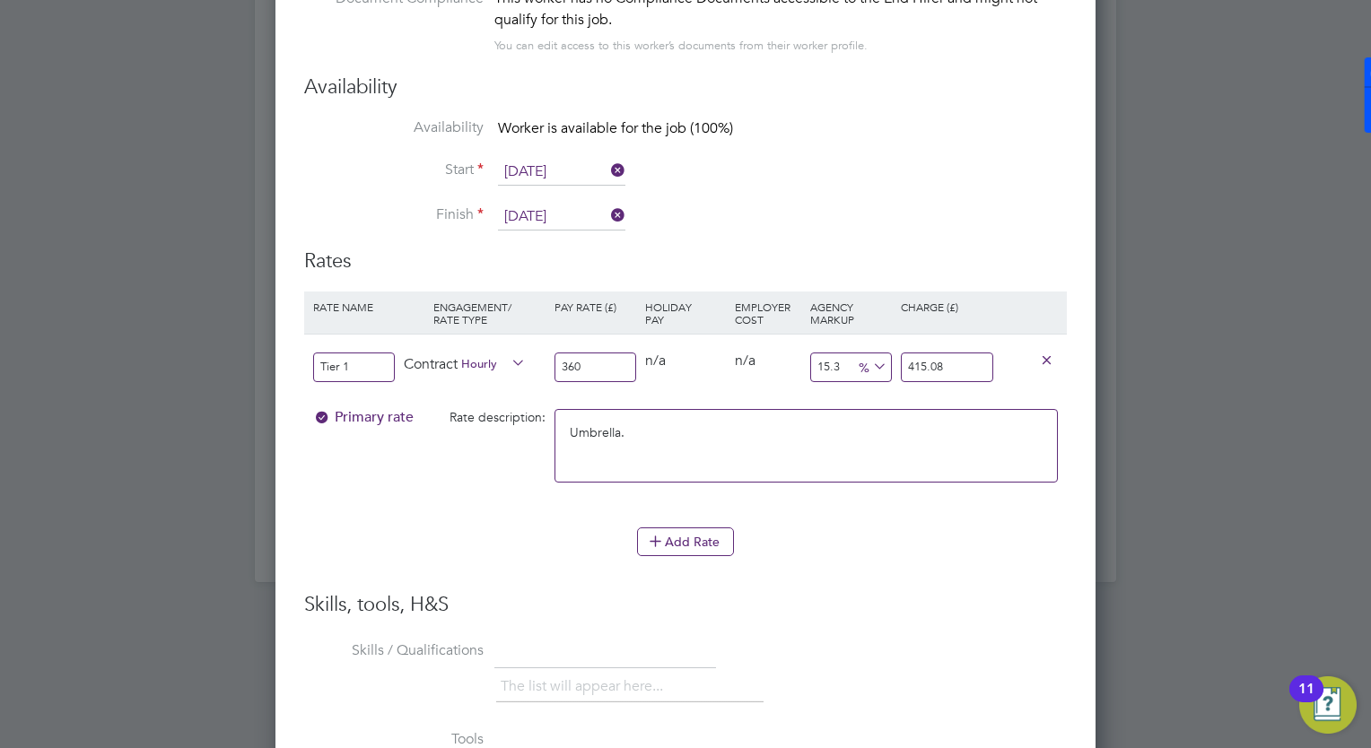
type textarea "Umbrella."
click at [599, 527] on div "Add Rate" at bounding box center [685, 541] width 762 height 29
click at [692, 528] on button "Add Rate" at bounding box center [685, 541] width 97 height 29
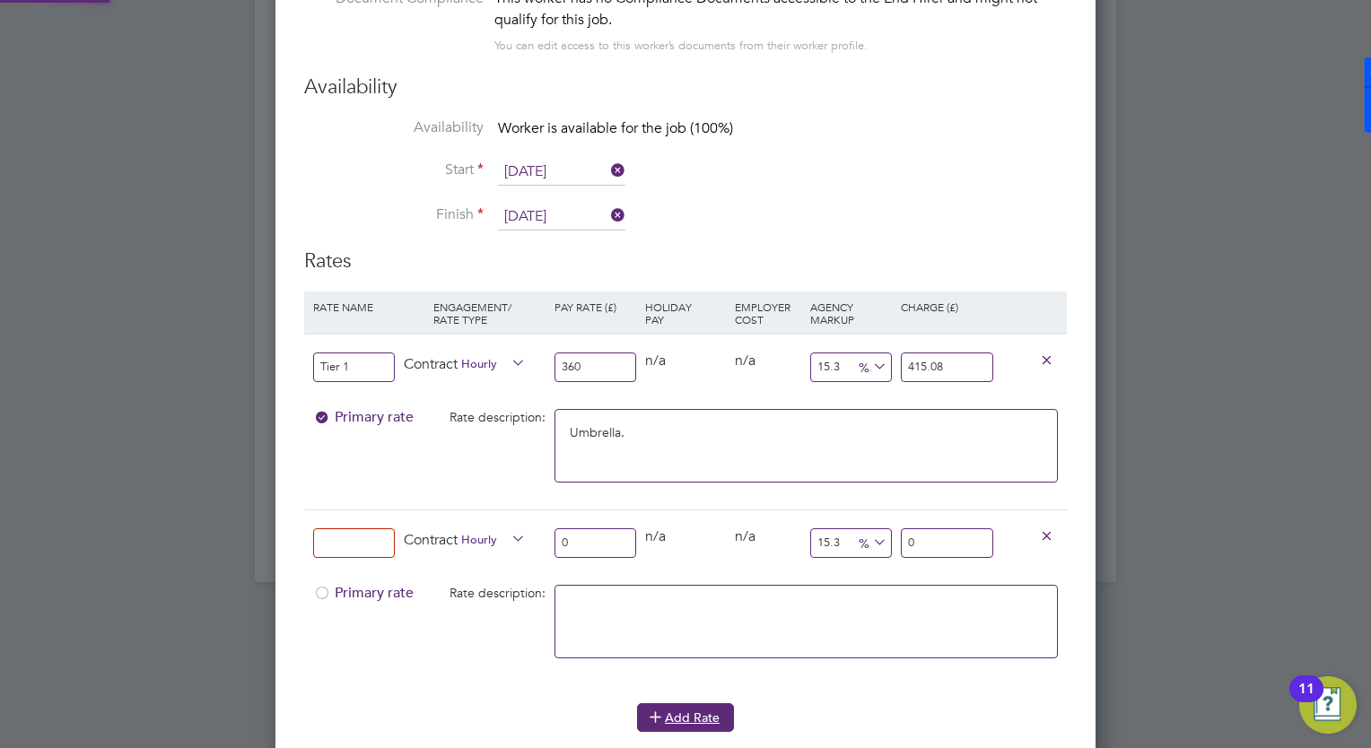
scroll to position [1809, 821]
click at [1047, 528] on icon at bounding box center [1046, 534] width 13 height 13
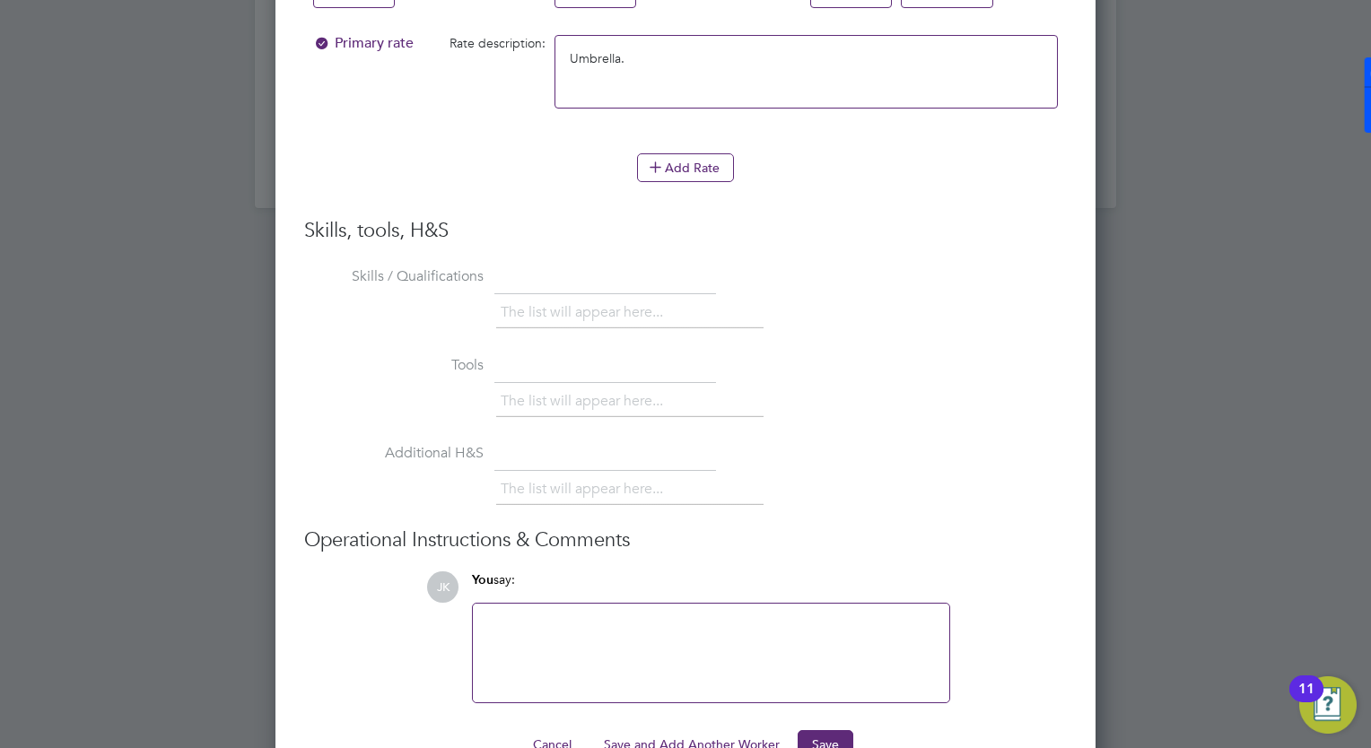
scroll to position [2429, 0]
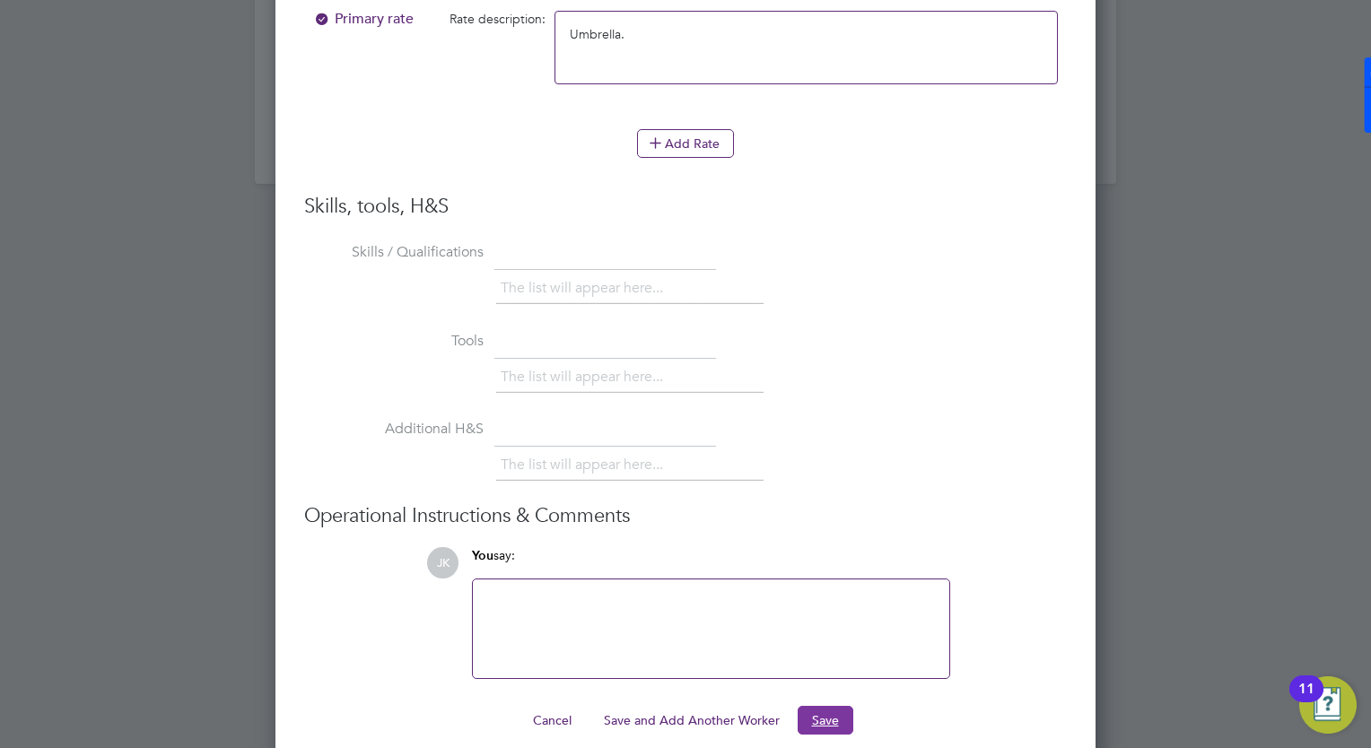
click at [843, 706] on button "Save" at bounding box center [825, 720] width 56 height 29
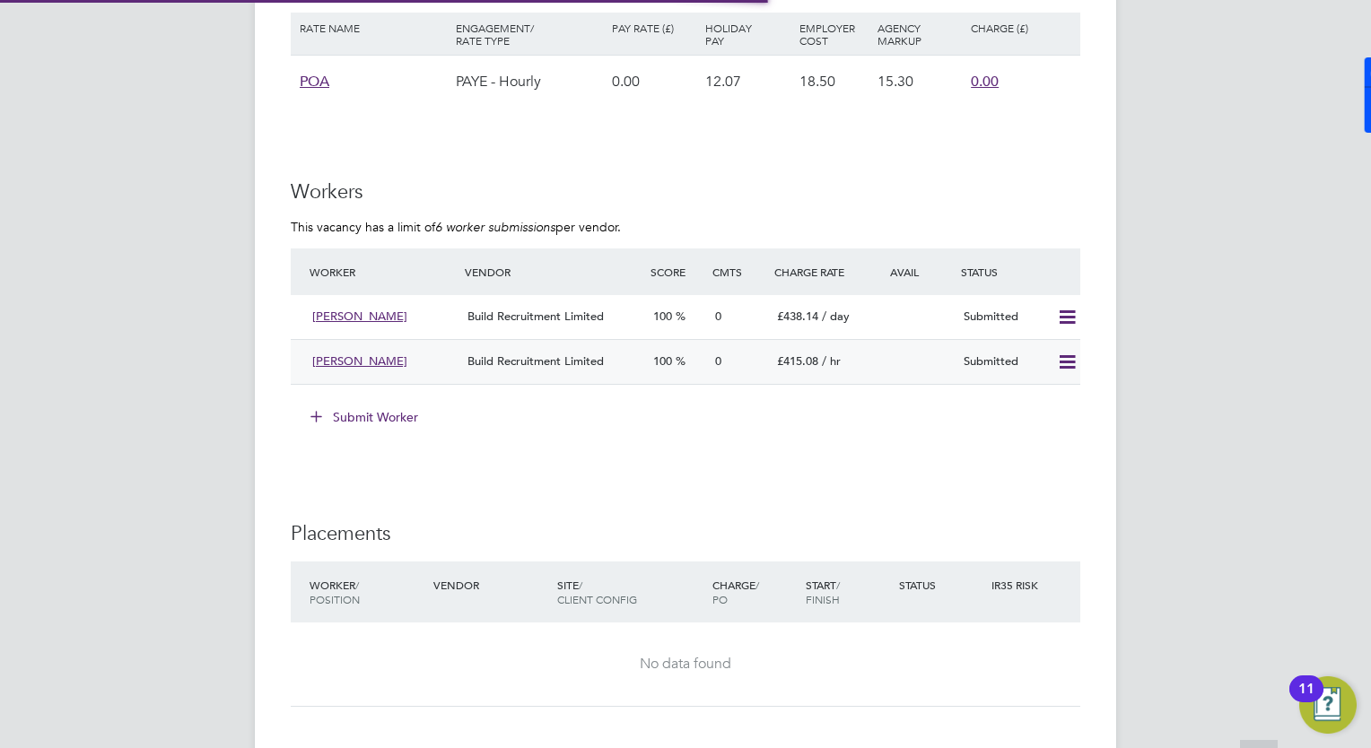
scroll to position [53, 157]
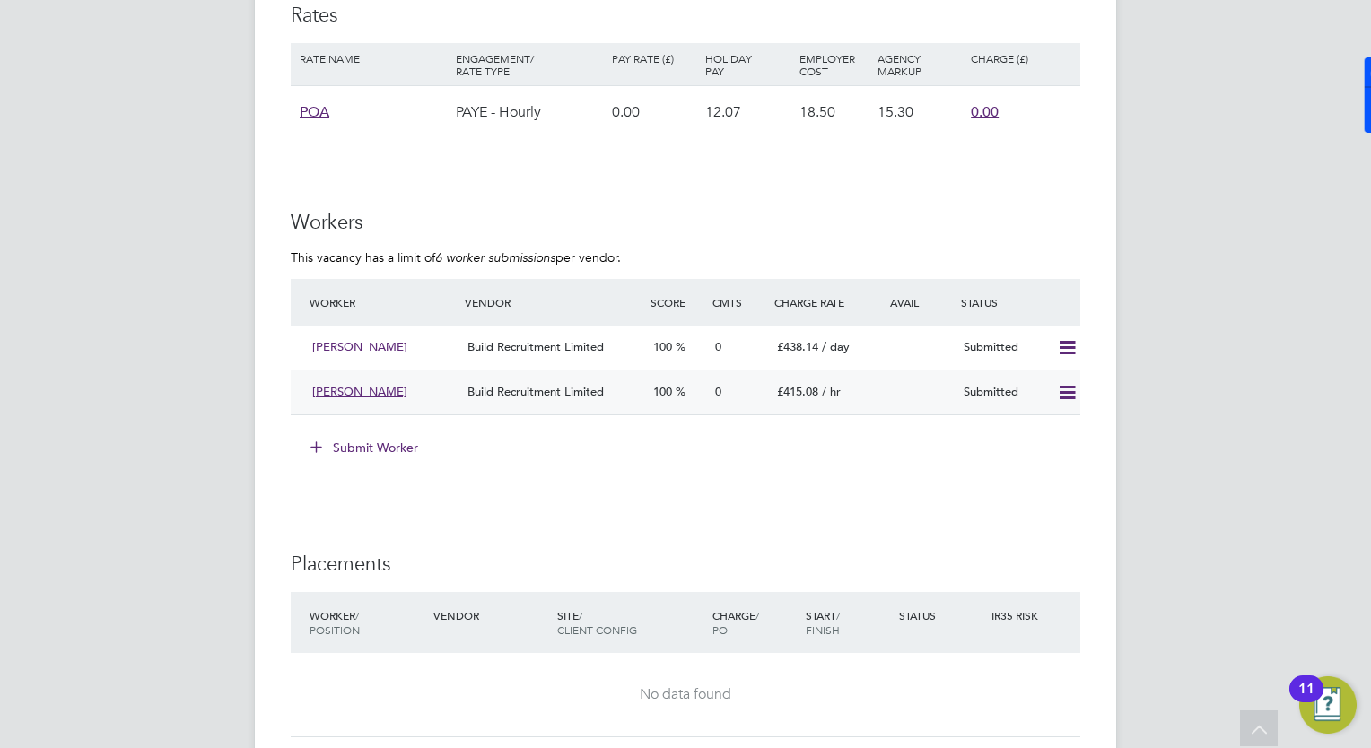
click at [376, 396] on span "[PERSON_NAME]" at bounding box center [359, 391] width 95 height 15
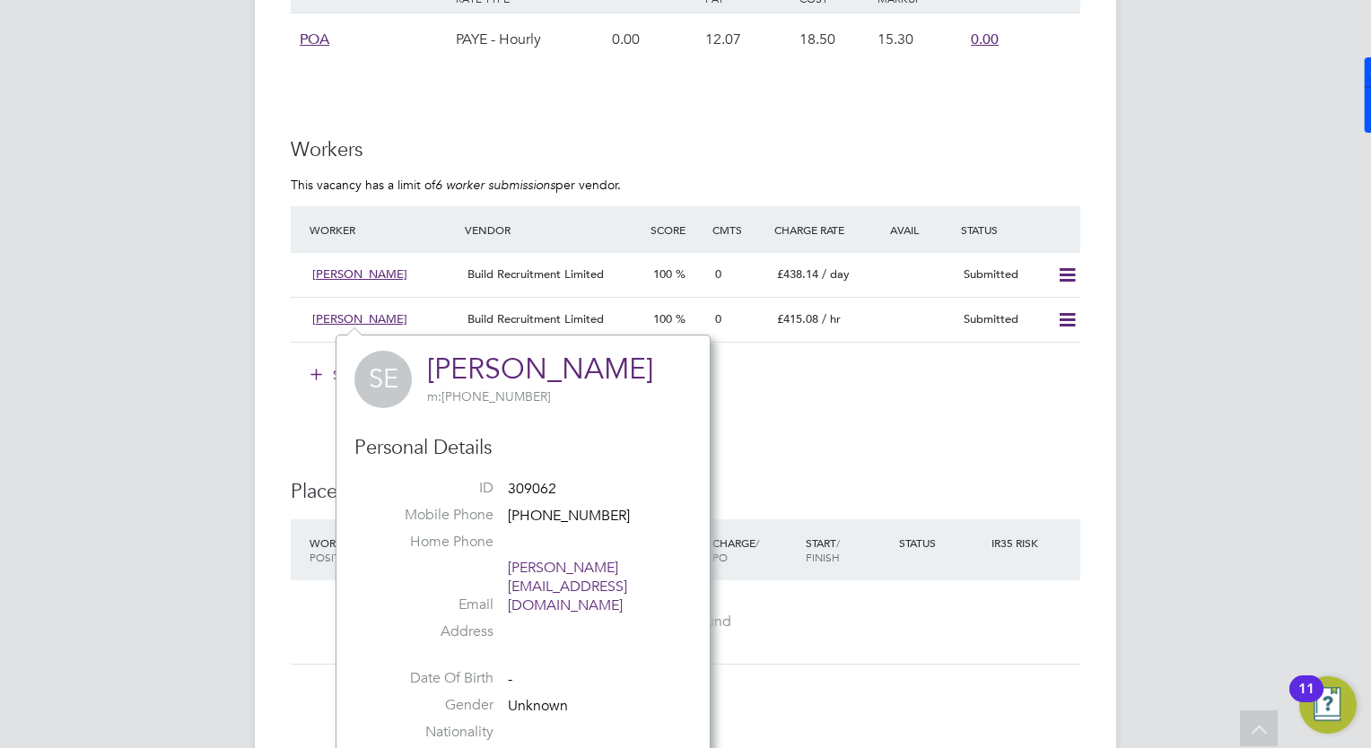
scroll to position [1685, 0]
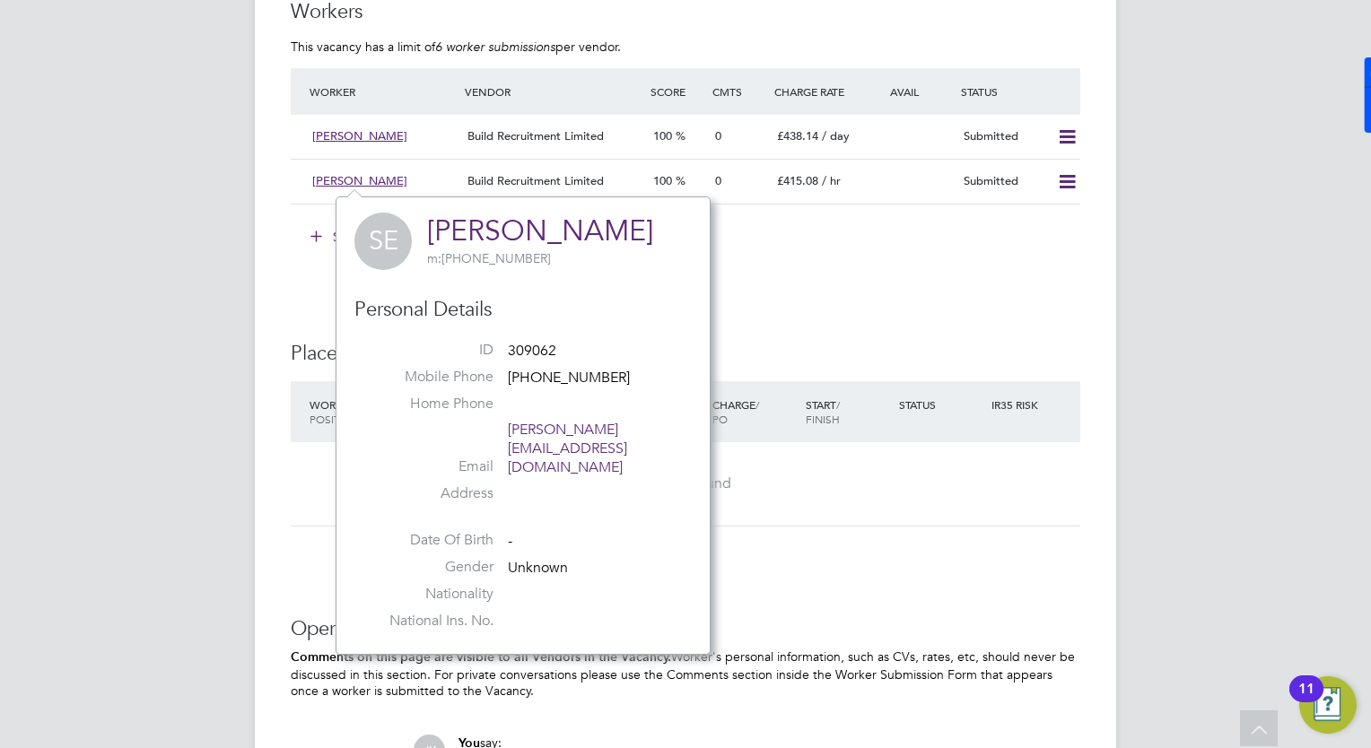
click at [917, 500] on div "No data found" at bounding box center [685, 483] width 753 height 83
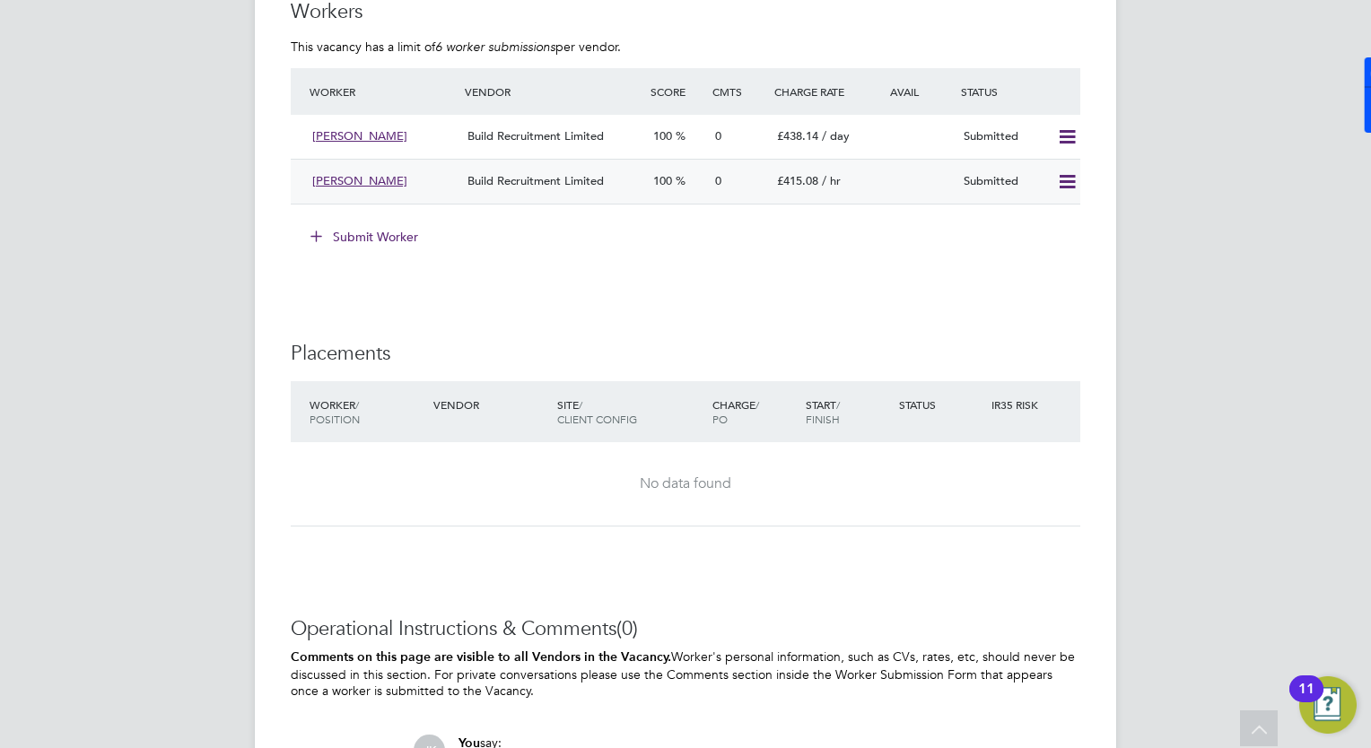
click at [1057, 188] on icon at bounding box center [1067, 182] width 22 height 14
click at [360, 134] on span "[PERSON_NAME]" at bounding box center [359, 135] width 95 height 15
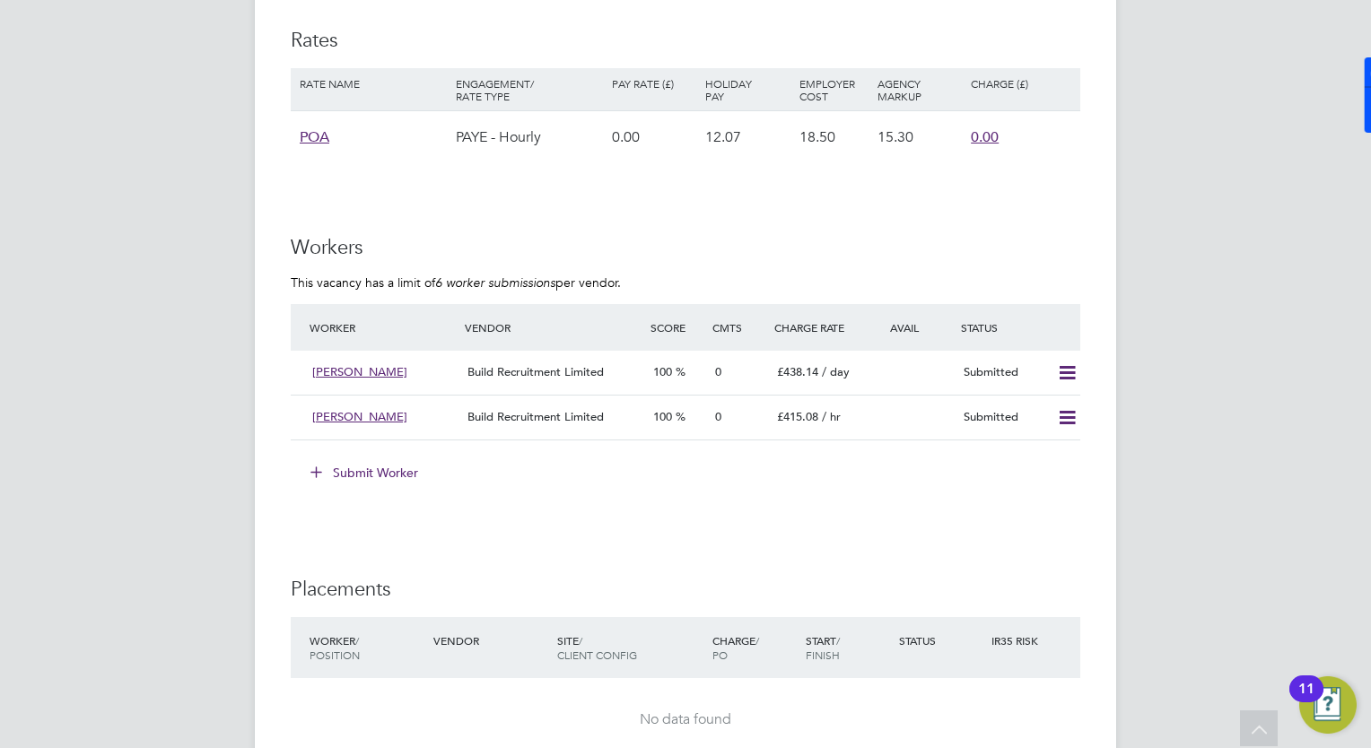
scroll to position [1456, 0]
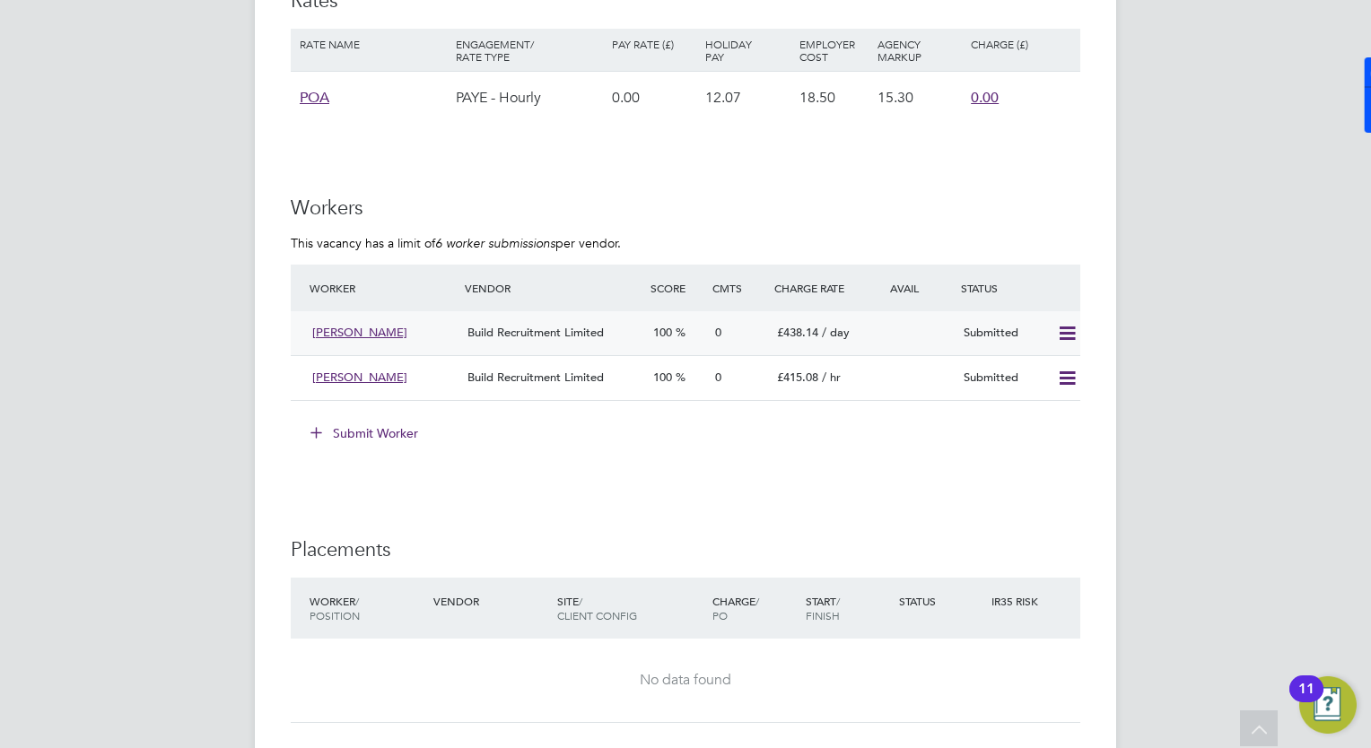
click at [350, 333] on span "[PERSON_NAME]" at bounding box center [359, 332] width 95 height 15
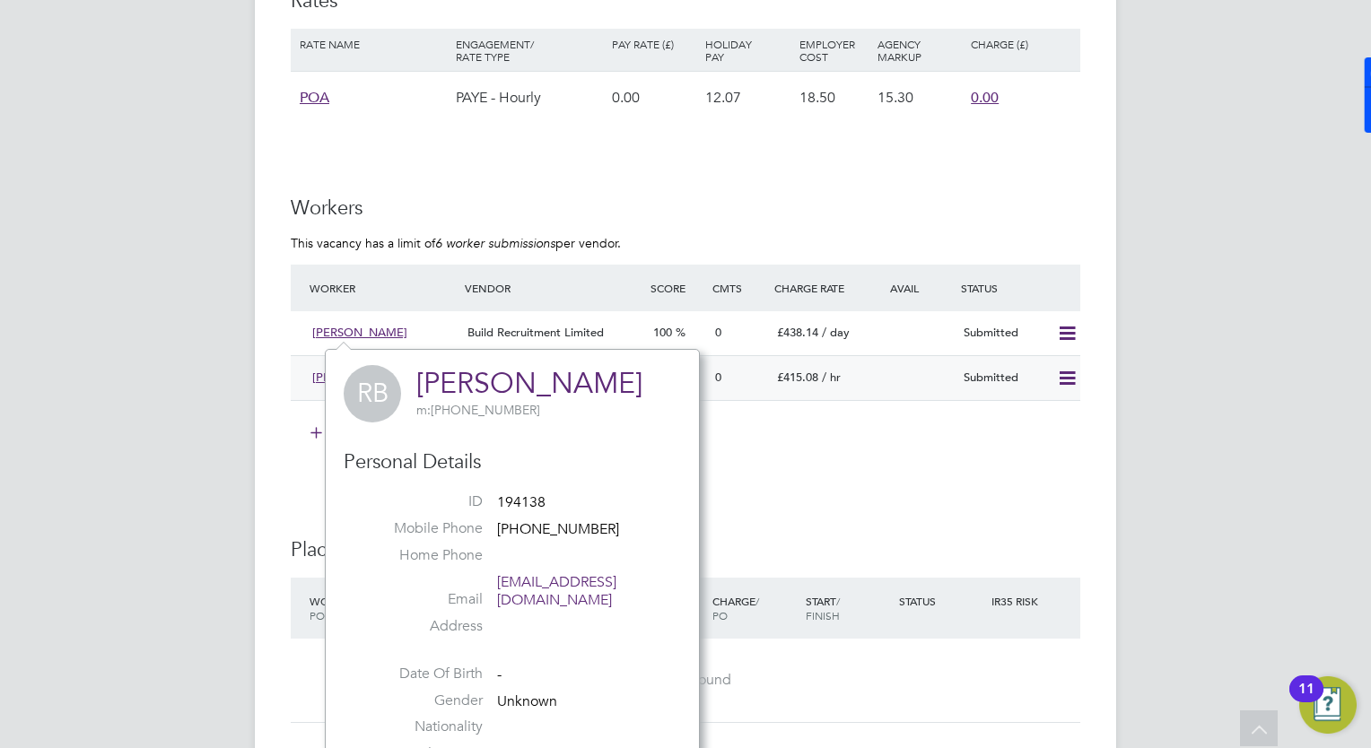
click at [925, 392] on div "Stephen Edmonds Build Recruitment Limited 100 0 £415.08 / hr Submitted" at bounding box center [685, 377] width 789 height 45
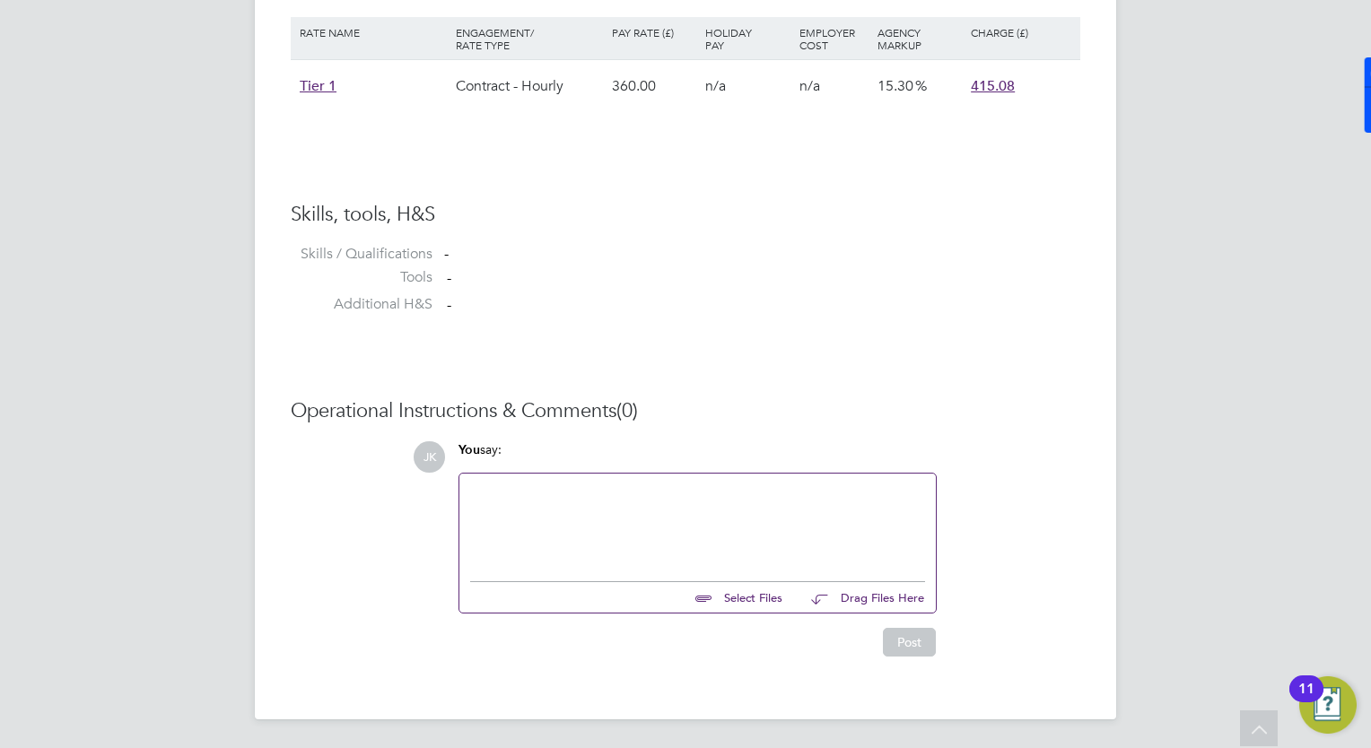
click at [761, 599] on input "file" at bounding box center [790, 594] width 269 height 25
type input "C:\fakepath\STEPHEN EDMONDS - Wates CV .pdf"
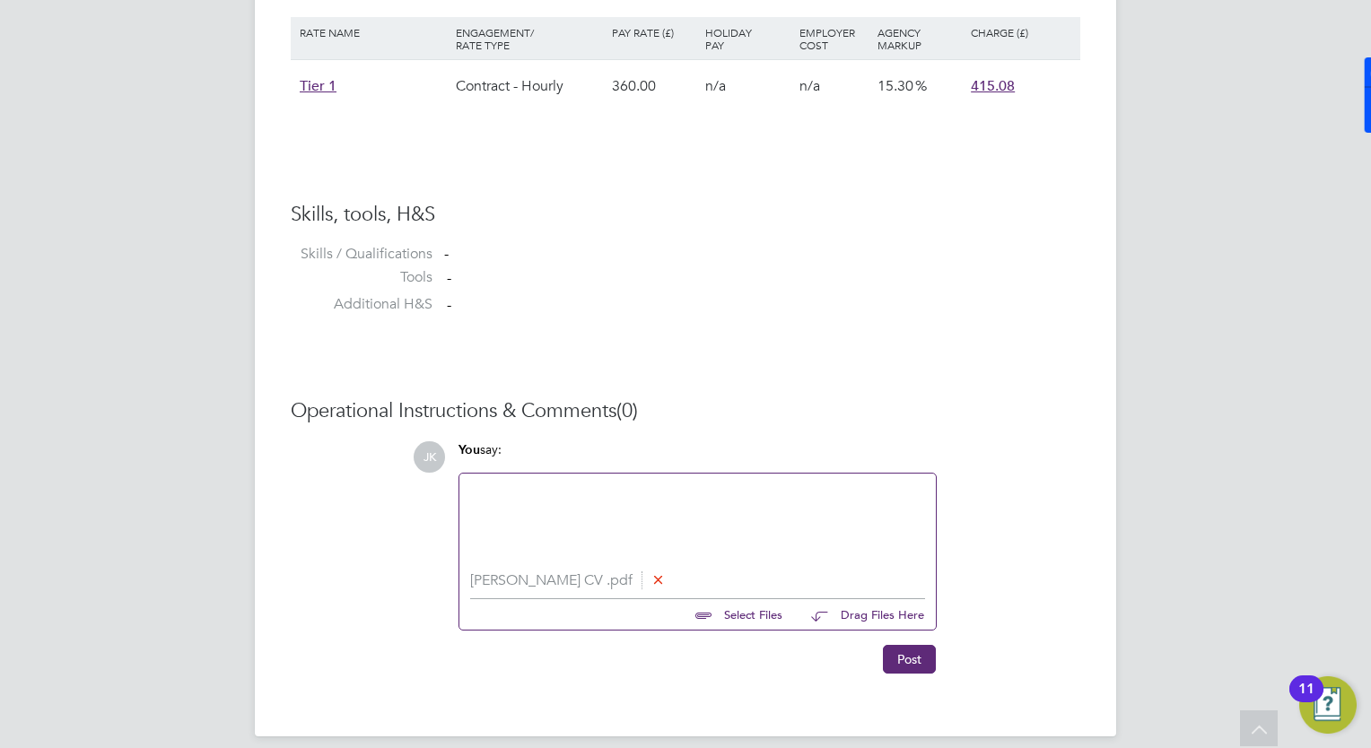
click at [745, 616] on input "file" at bounding box center [790, 611] width 269 height 25
type input "C:\fakepath\Stephen Edmonds Wates cover sheet.docx"
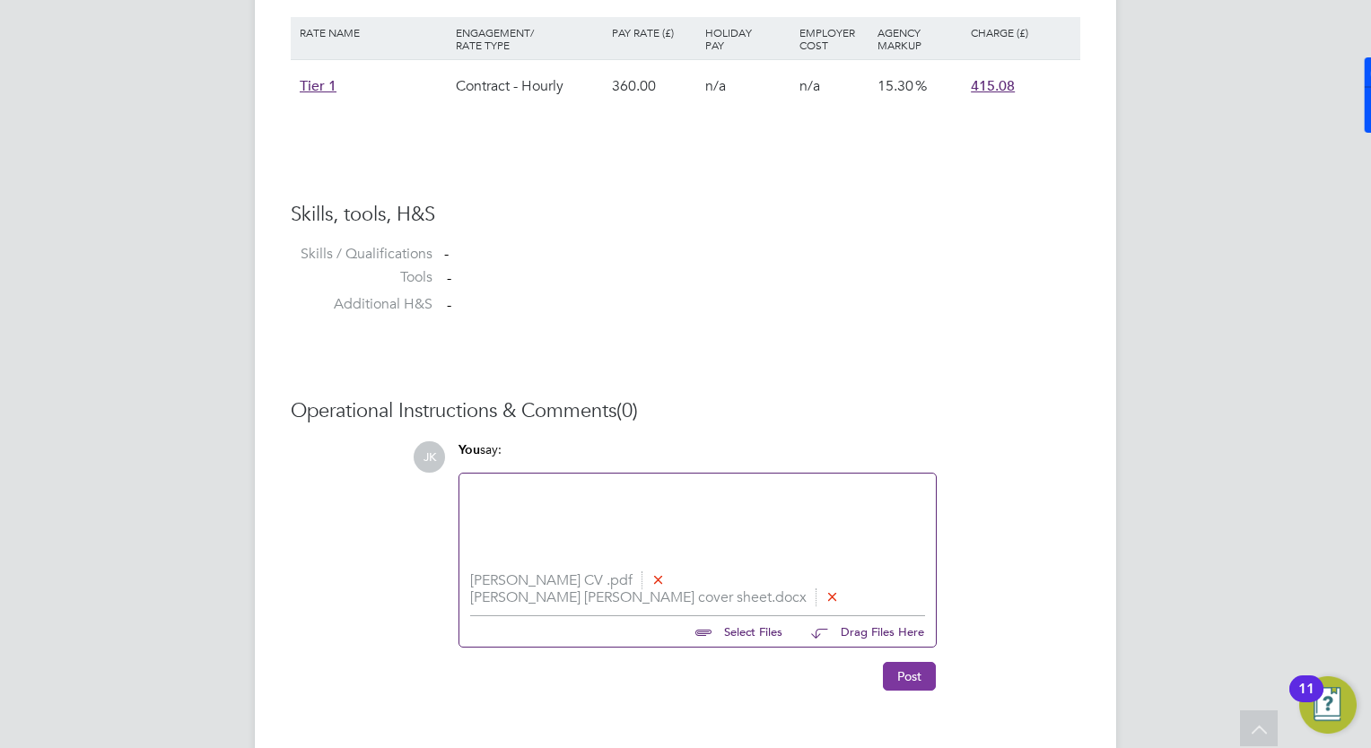
click at [924, 687] on button "Post" at bounding box center [909, 676] width 53 height 29
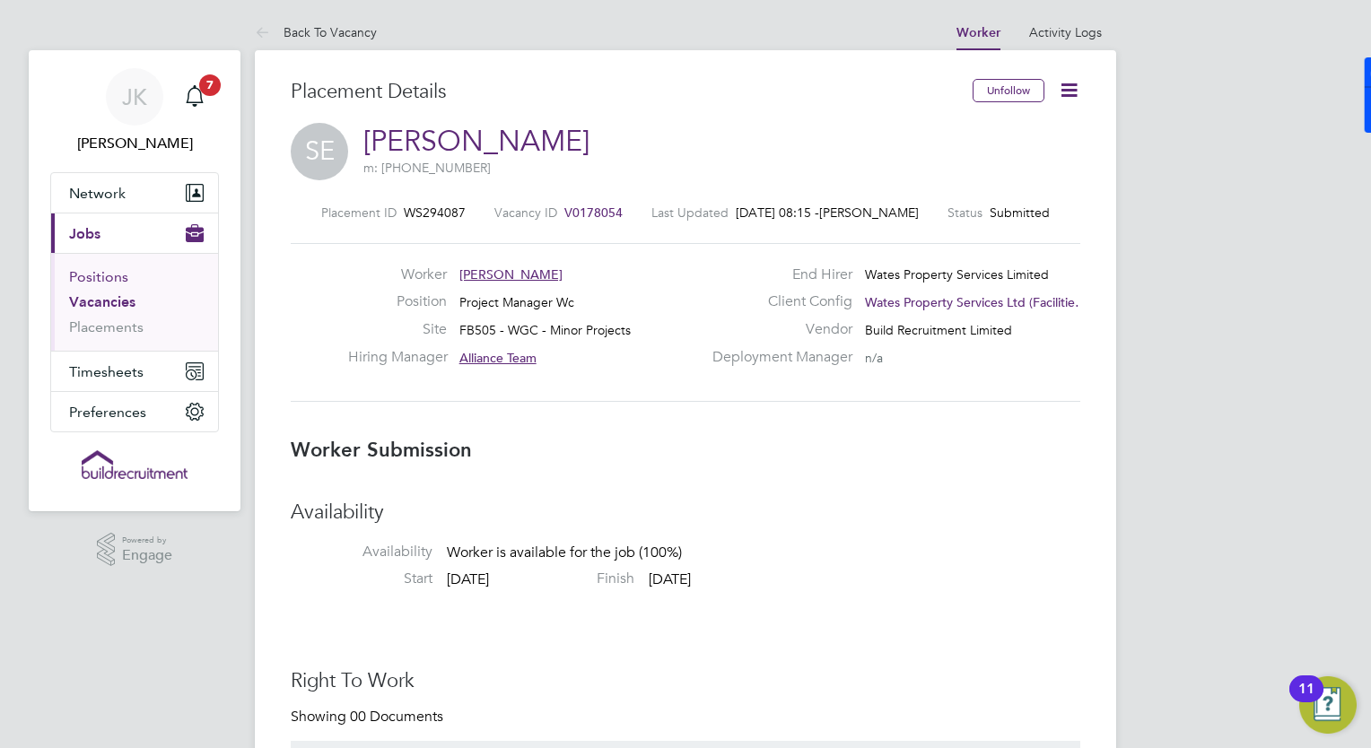
click at [98, 273] on link "Positions" at bounding box center [98, 276] width 59 height 17
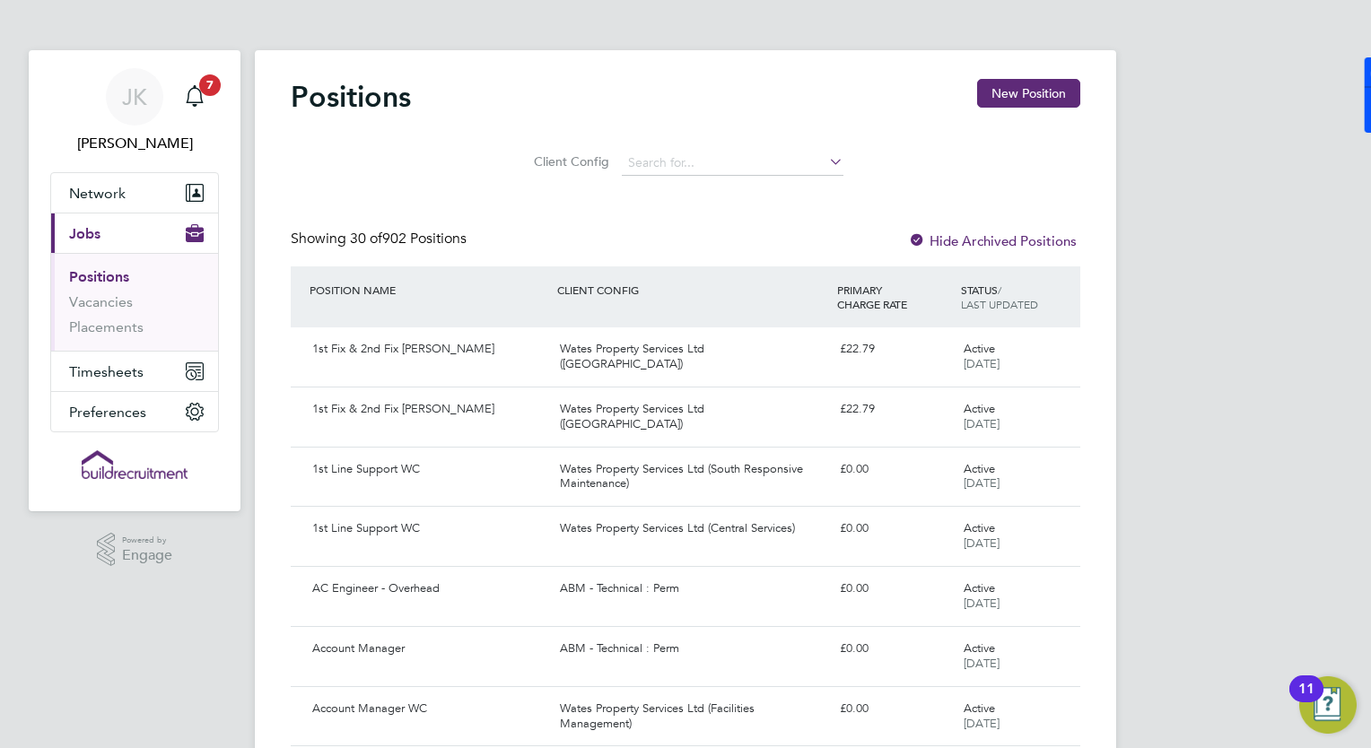
click at [100, 290] on li "Positions" at bounding box center [136, 280] width 135 height 25
click at [103, 307] on link "Vacancies" at bounding box center [101, 301] width 64 height 17
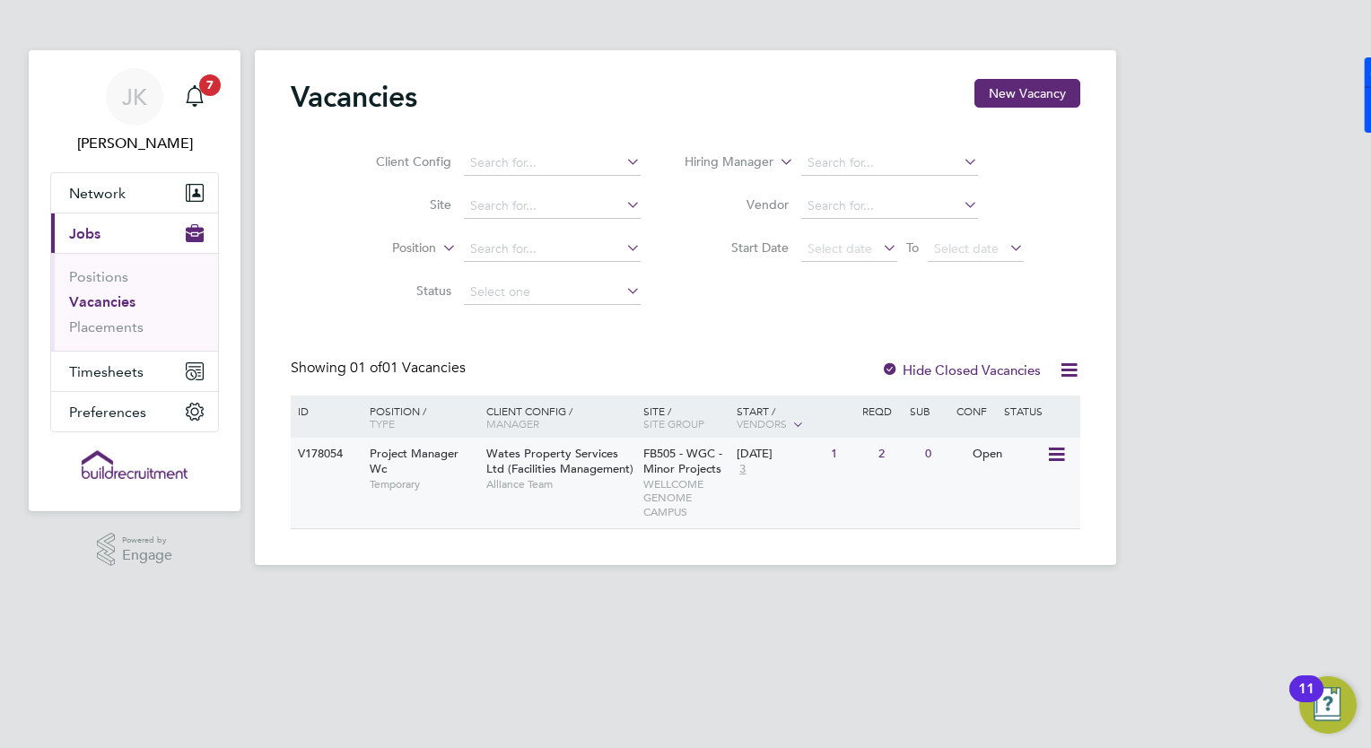
click at [403, 460] on span "Project Manager Wc" at bounding box center [414, 461] width 89 height 30
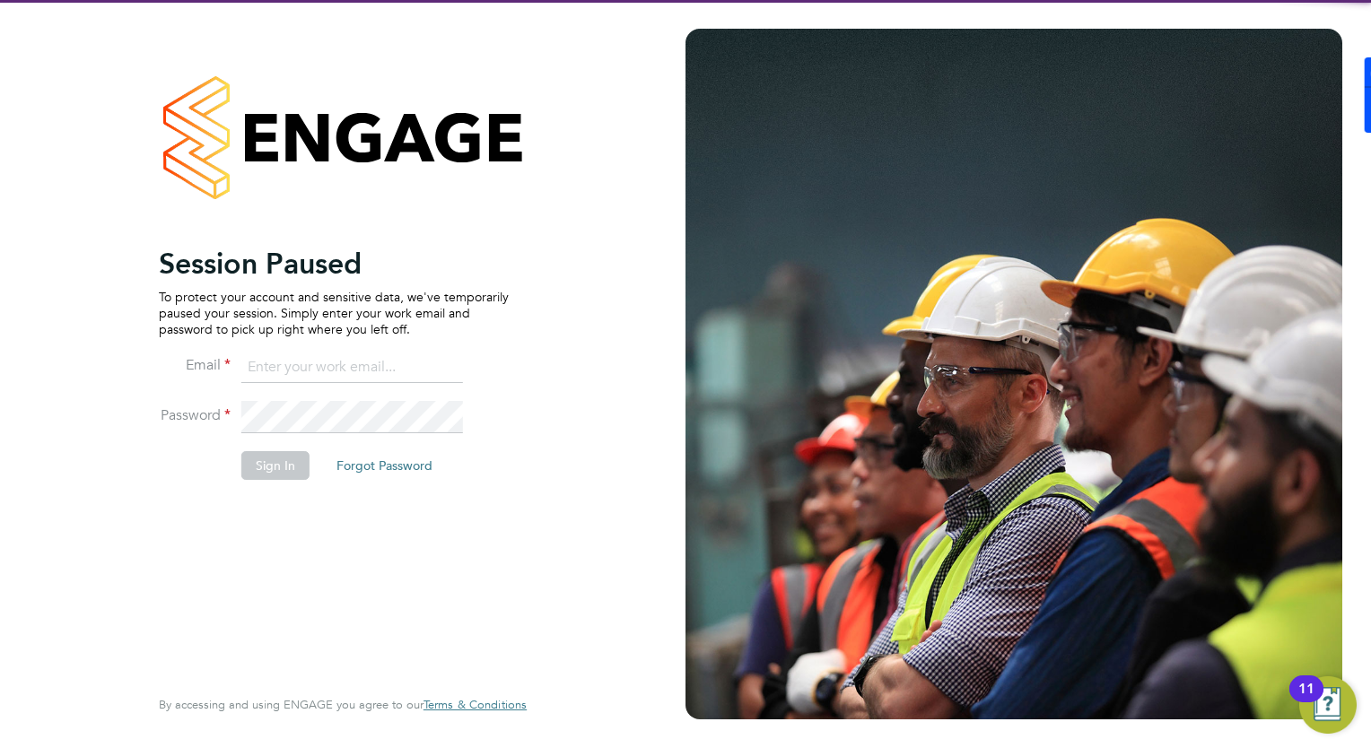
type input "[EMAIL_ADDRESS][PERSON_NAME][DOMAIN_NAME]"
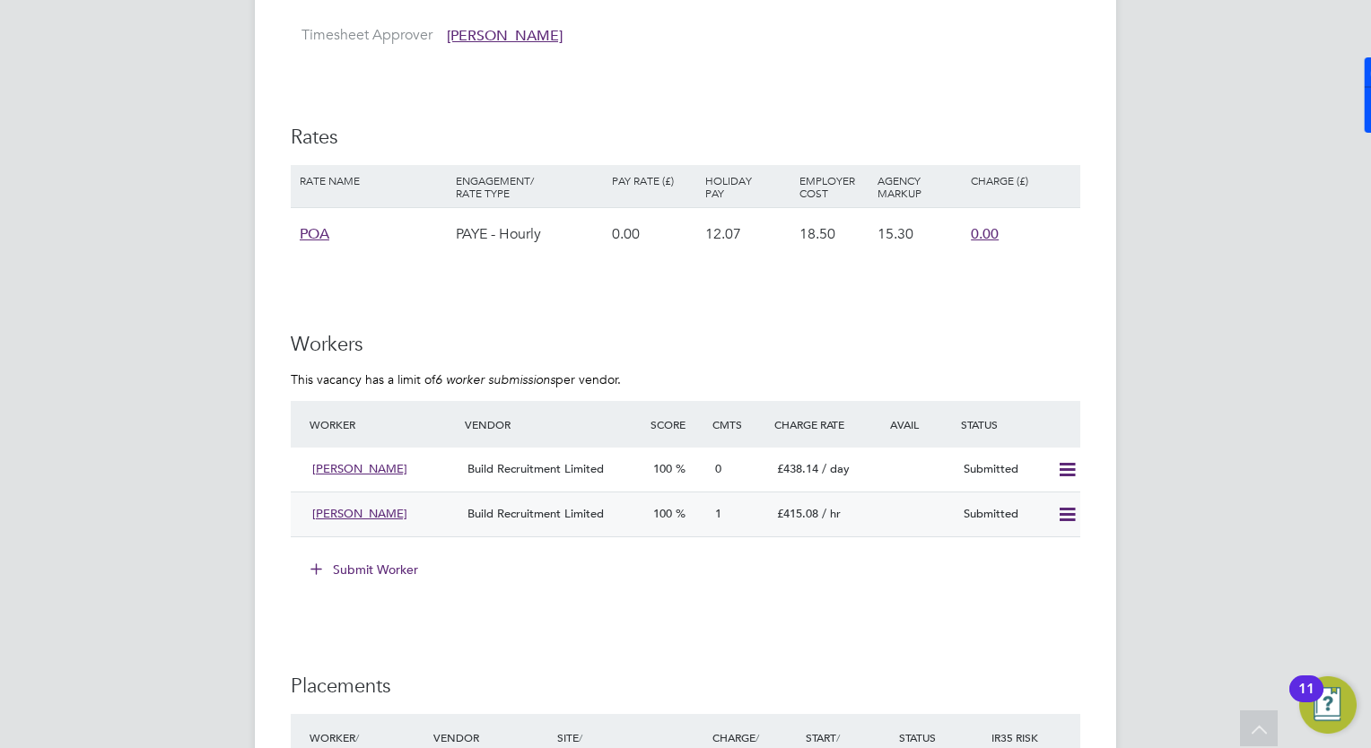
scroll to position [1352, 0]
click at [346, 466] on span "[PERSON_NAME]" at bounding box center [359, 469] width 95 height 15
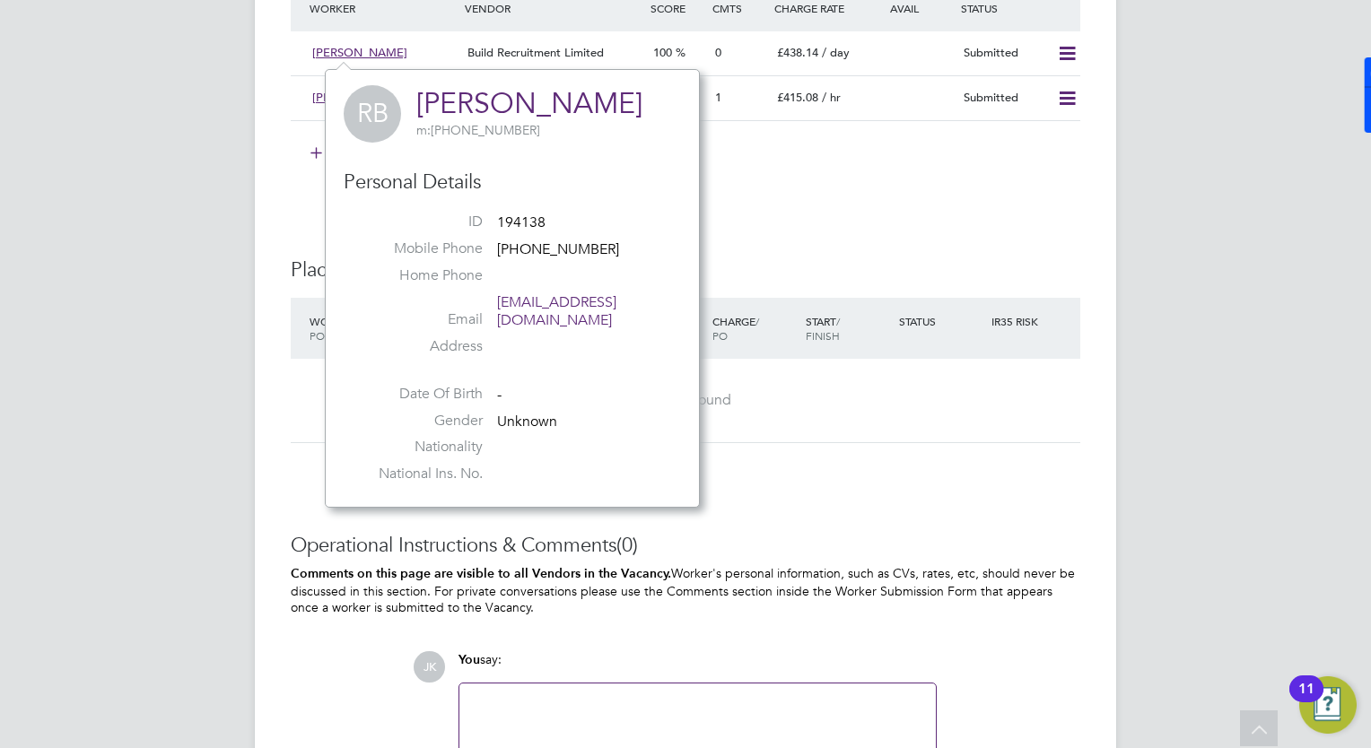
scroll to position [1936, 0]
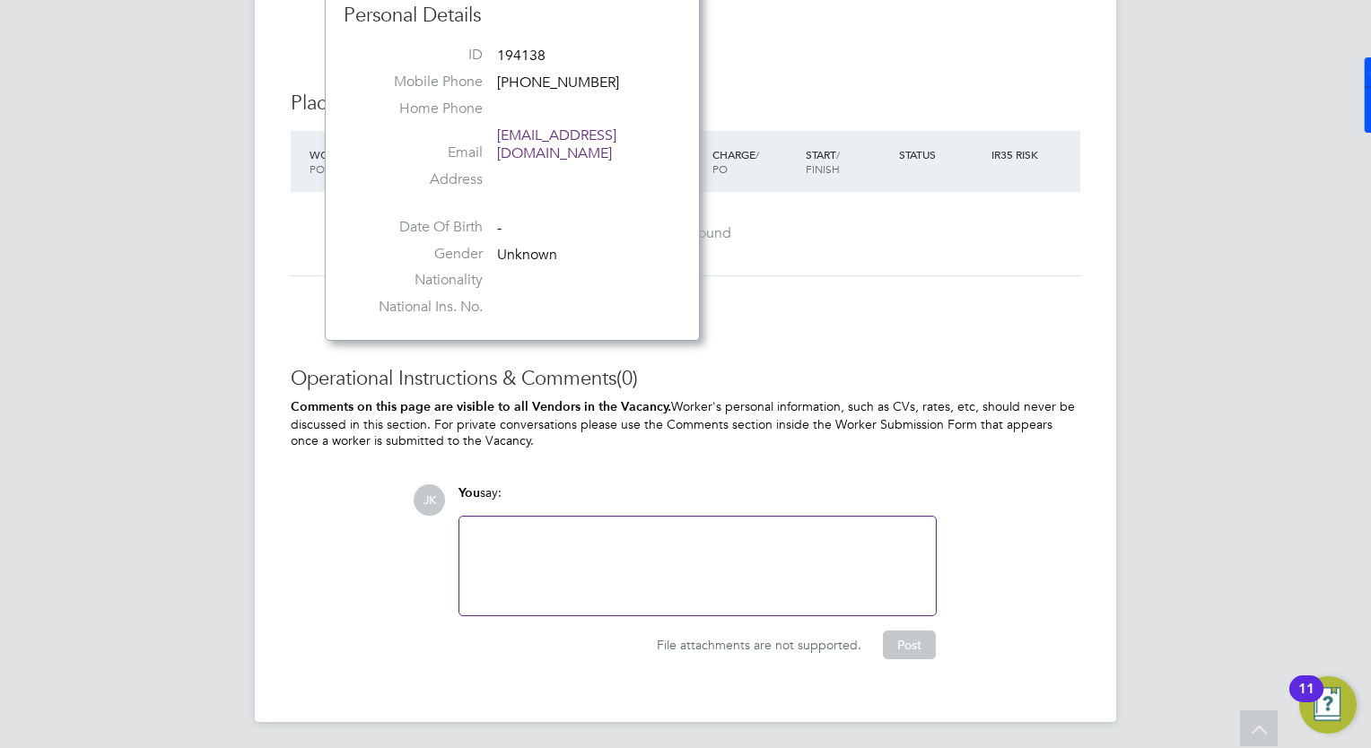
click at [967, 472] on div "Operational Instructions & Comments (0) Comments on this page are visible to al…" at bounding box center [685, 512] width 789 height 293
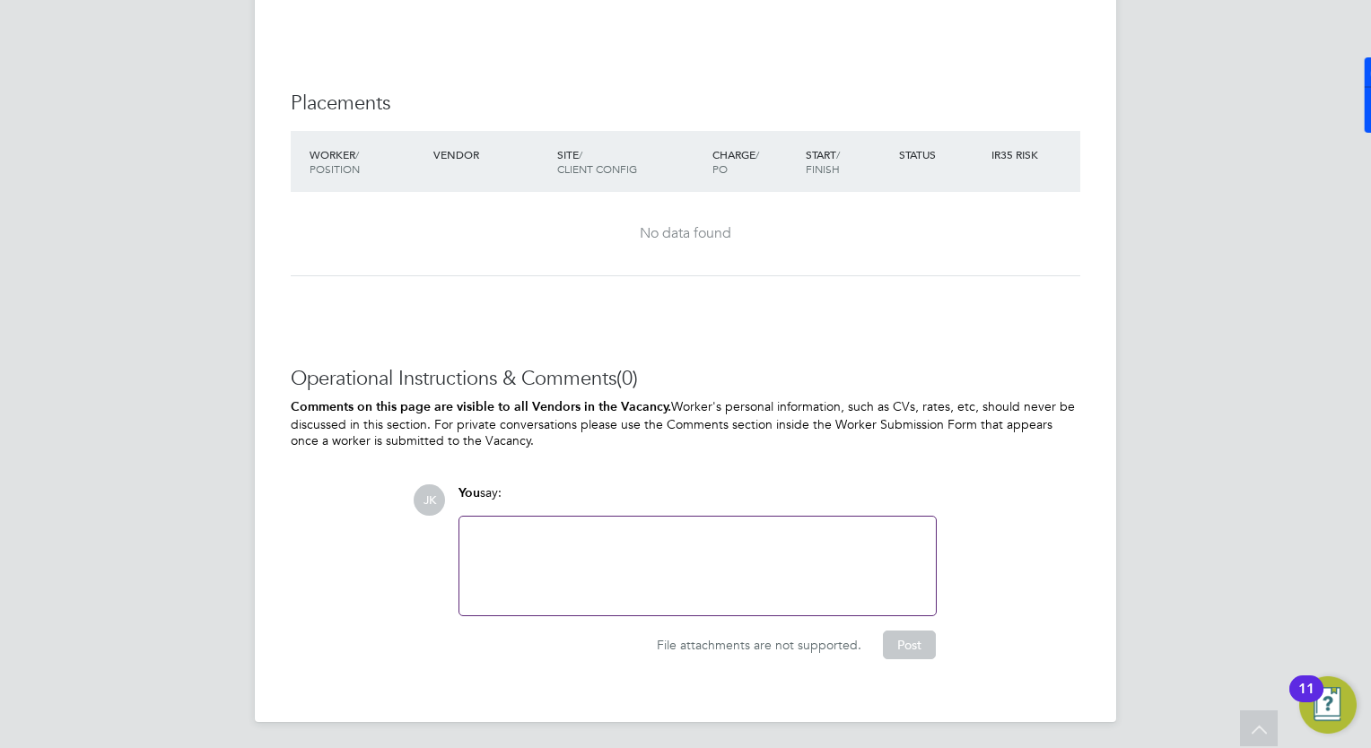
click at [750, 529] on div at bounding box center [697, 565] width 455 height 77
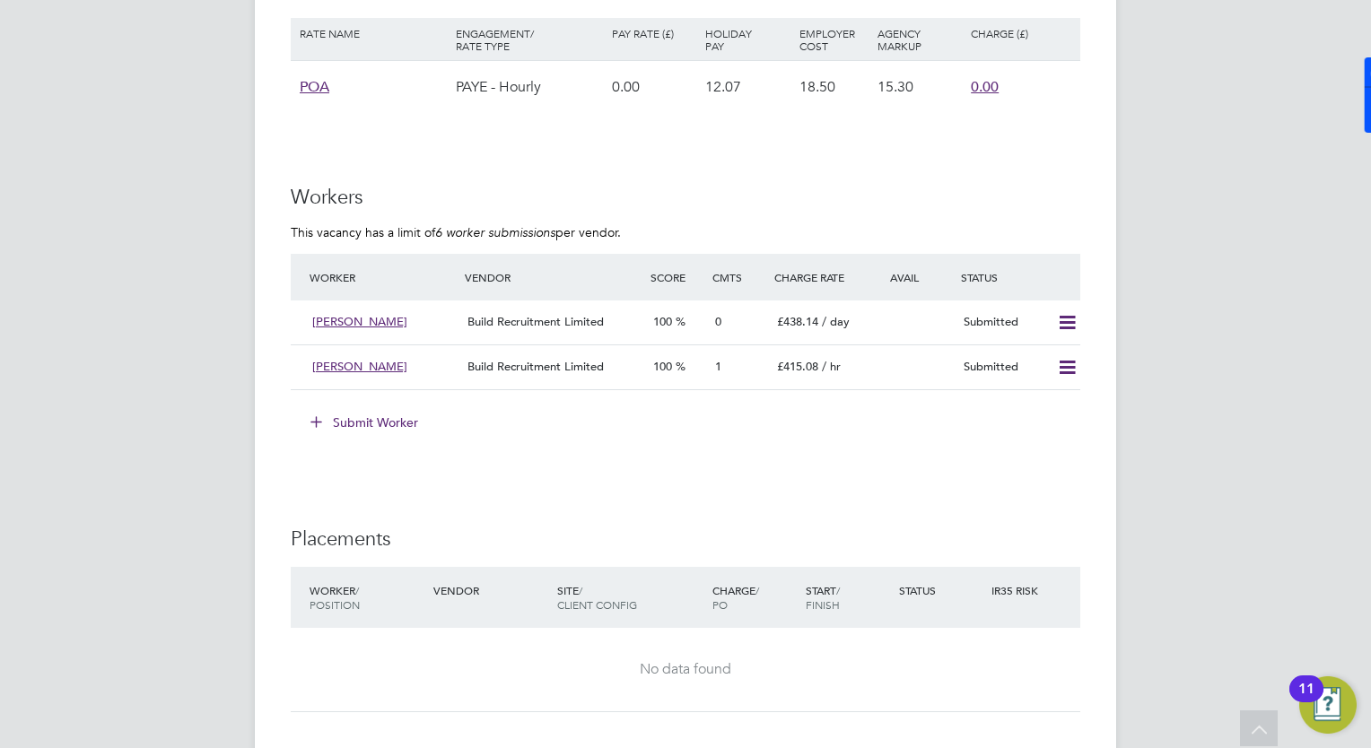
scroll to position [1475, 0]
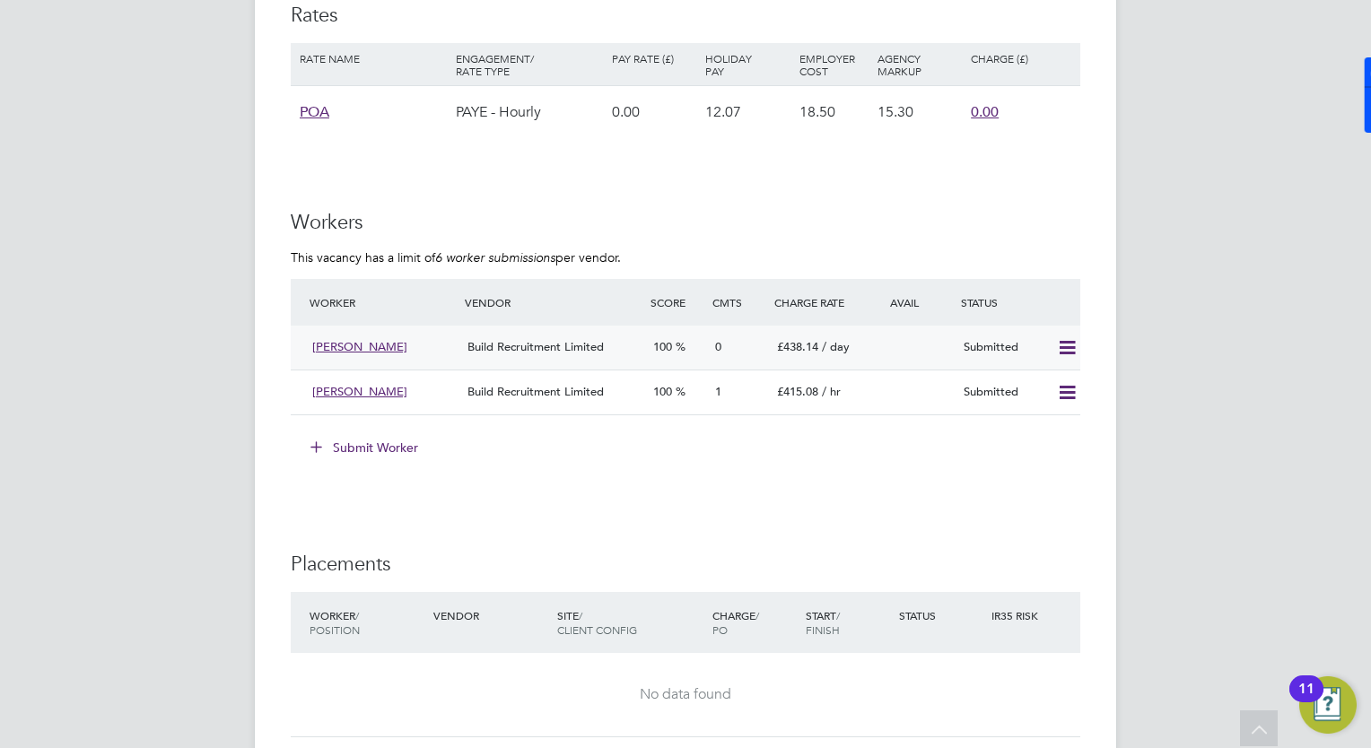
click at [543, 343] on span "Build Recruitment Limited" at bounding box center [535, 346] width 136 height 15
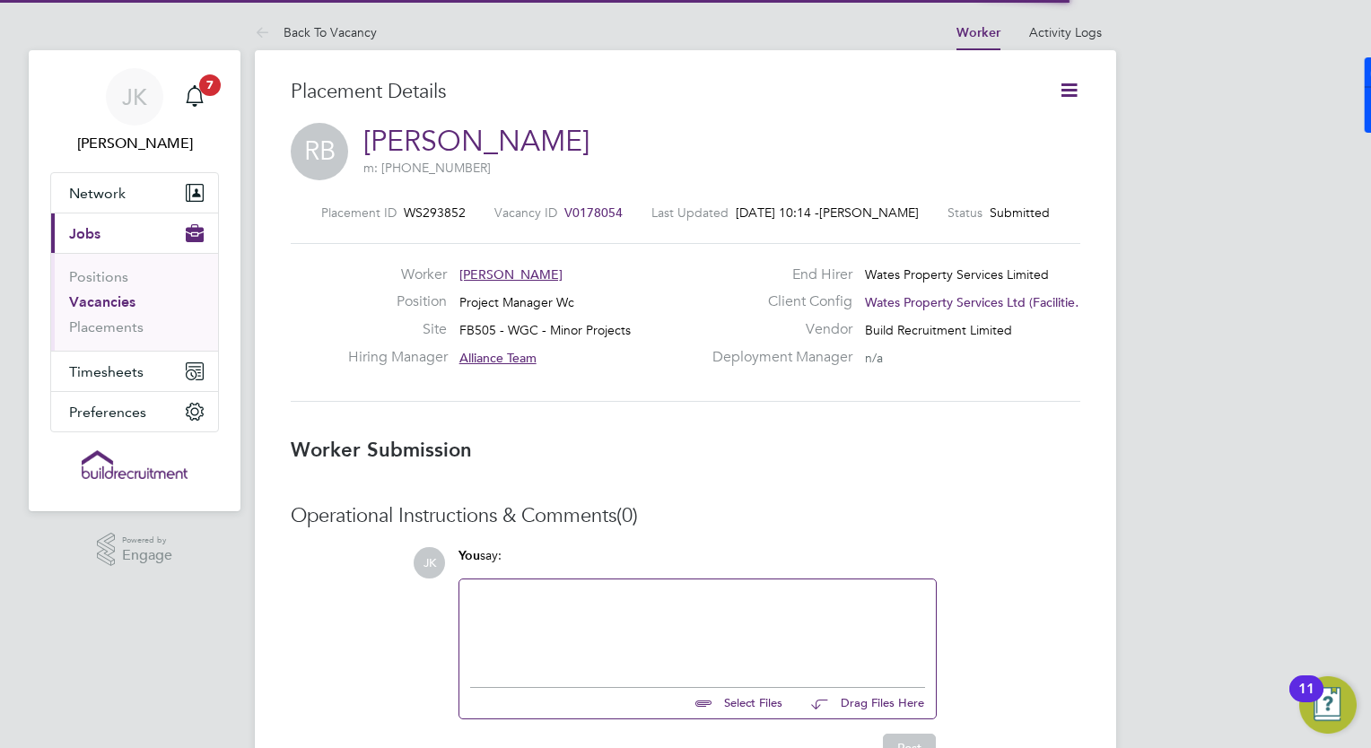
scroll to position [8, 9]
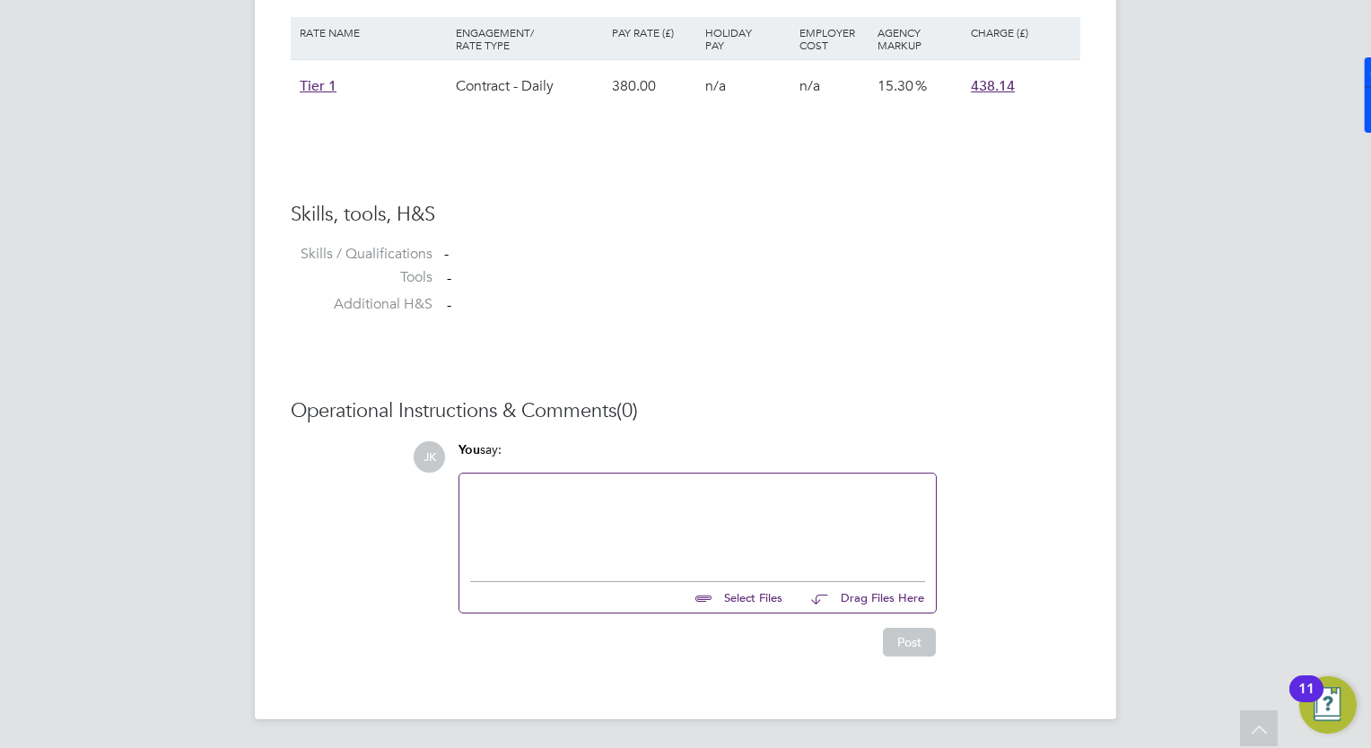
click at [743, 599] on input "file" at bounding box center [790, 594] width 269 height 25
type input "C:\fakepath\[PERSON_NAME] [PERSON_NAME] Cover Sheet.docx"
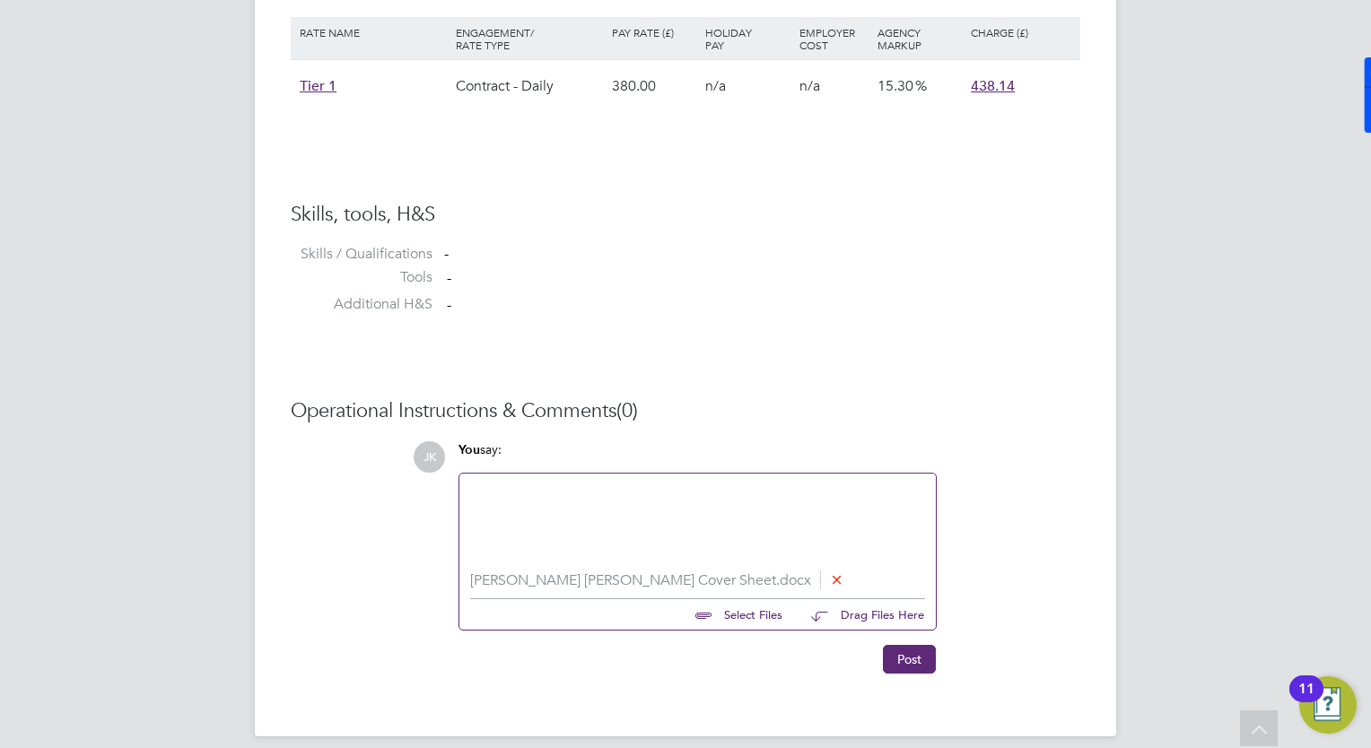
click at [746, 615] on input "file" at bounding box center [790, 611] width 269 height 25
type input "C:\fakepath\[PERSON_NAME] [PERSON_NAME] MCIPHE - [PERSON_NAME] .pdf"
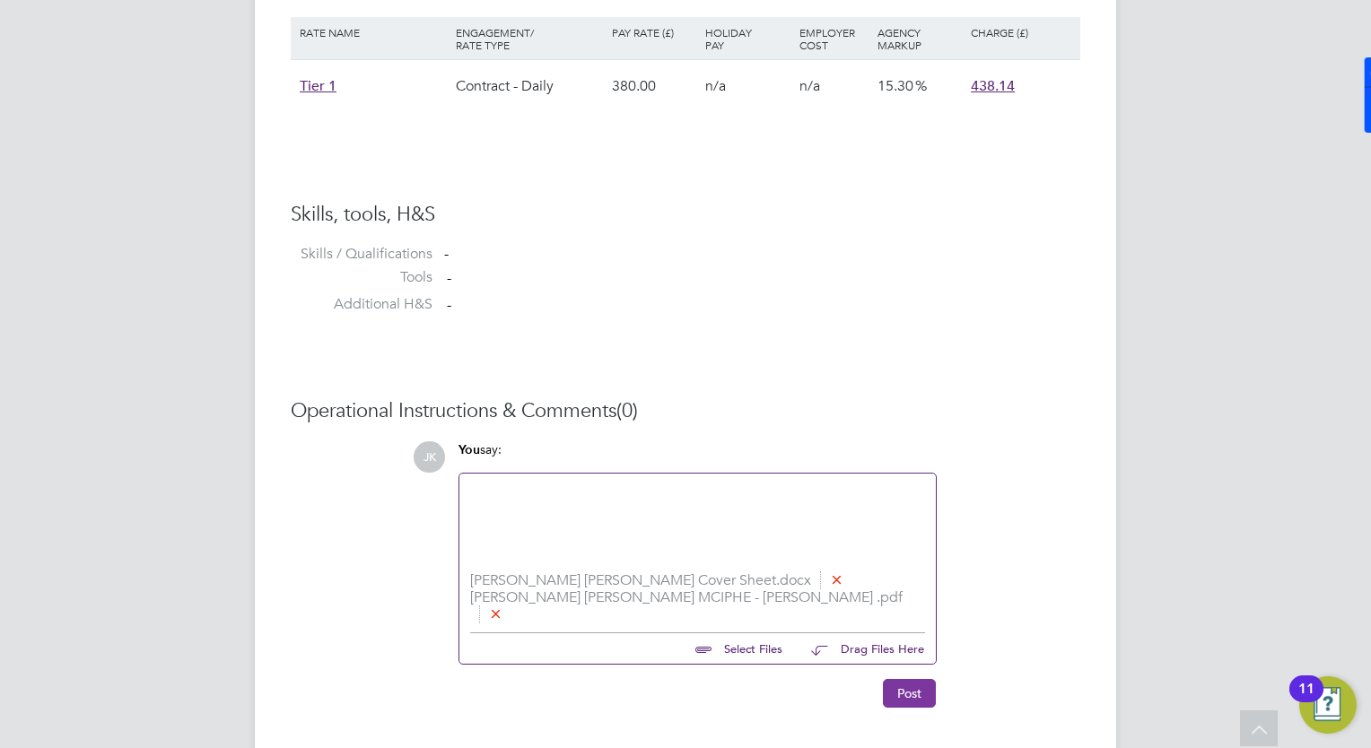
click at [890, 679] on button "Post" at bounding box center [909, 693] width 53 height 29
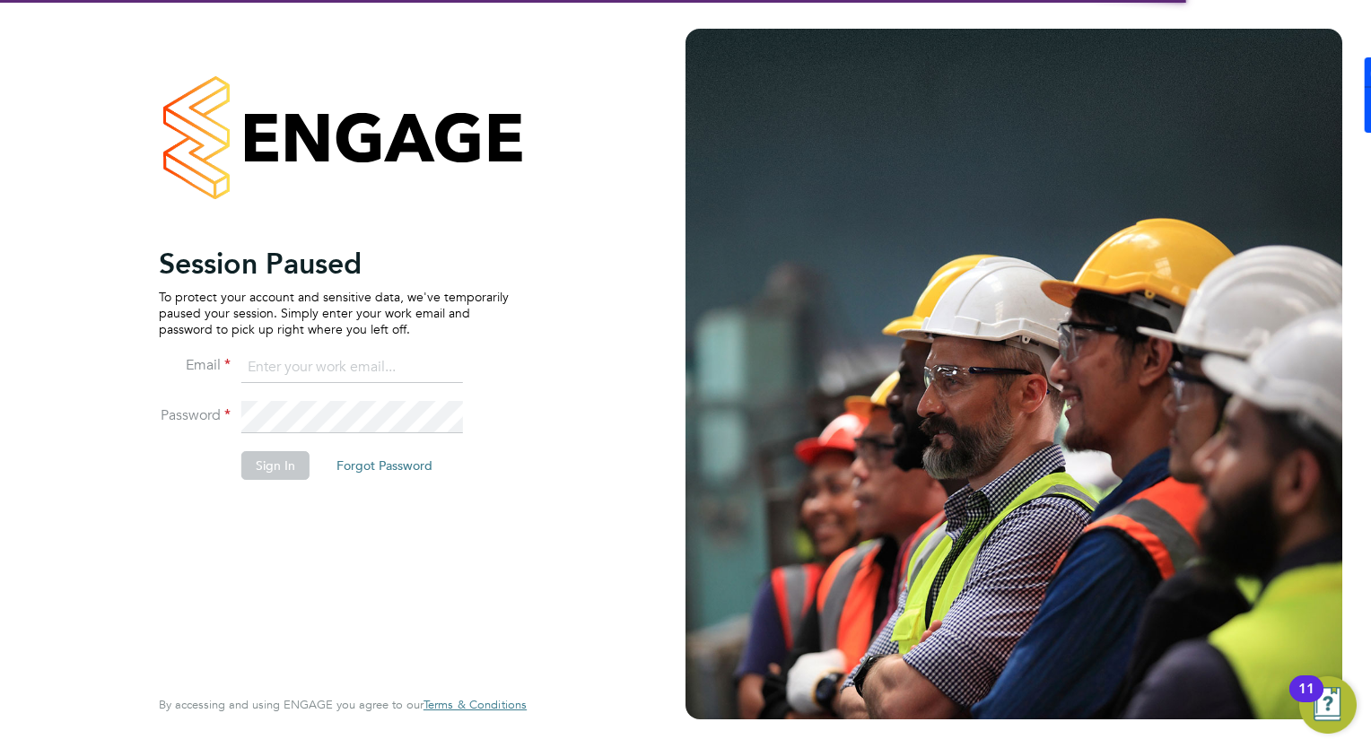
type input "[EMAIL_ADDRESS][PERSON_NAME][DOMAIN_NAME]"
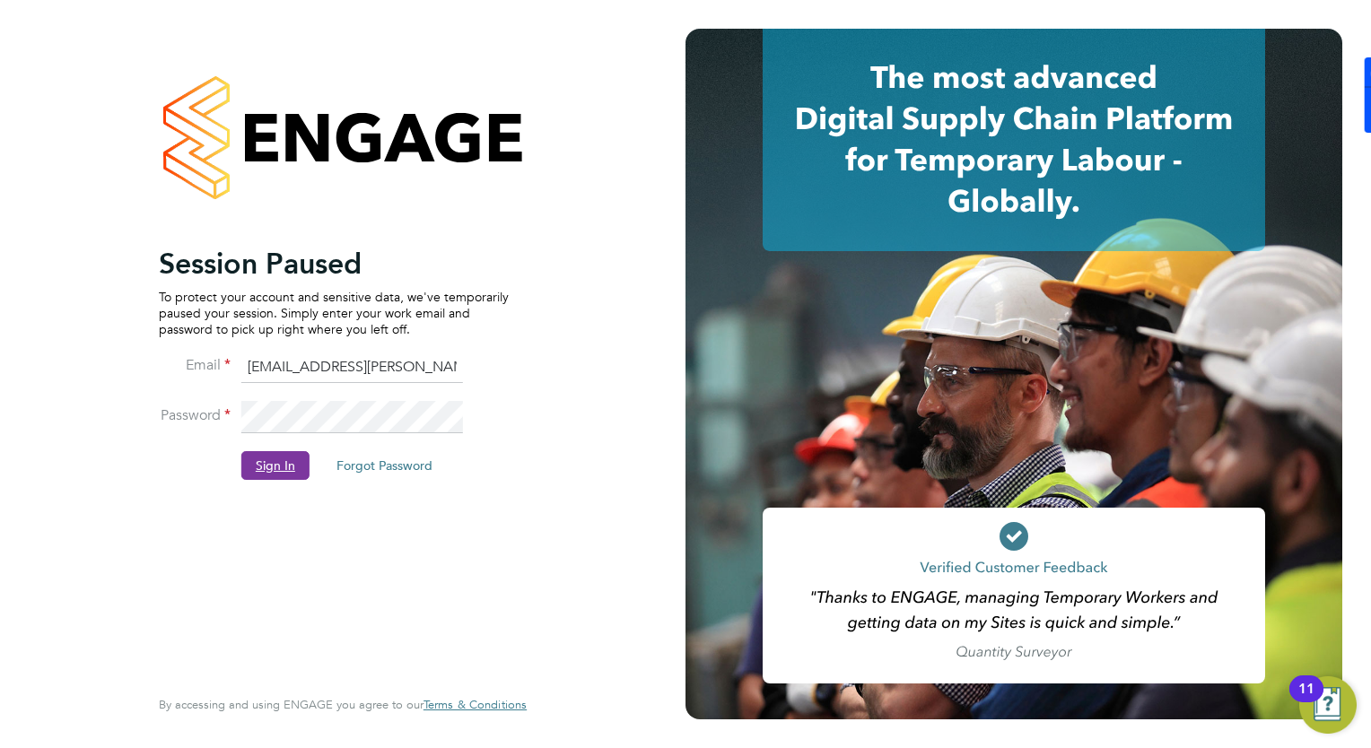
click at [252, 452] on button "Sign In" at bounding box center [275, 465] width 68 height 29
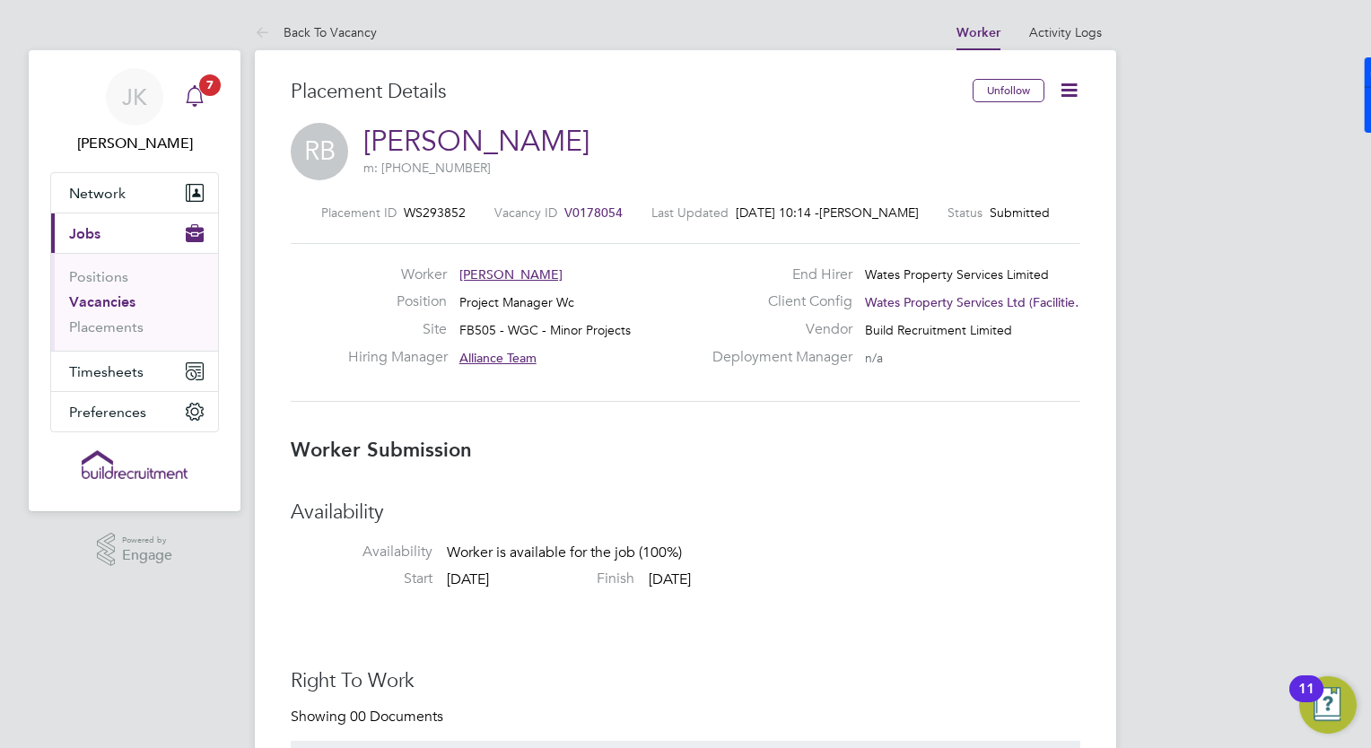
click at [191, 99] on icon "Main navigation" at bounding box center [195, 96] width 22 height 22
